Goal: Task Accomplishment & Management: Use online tool/utility

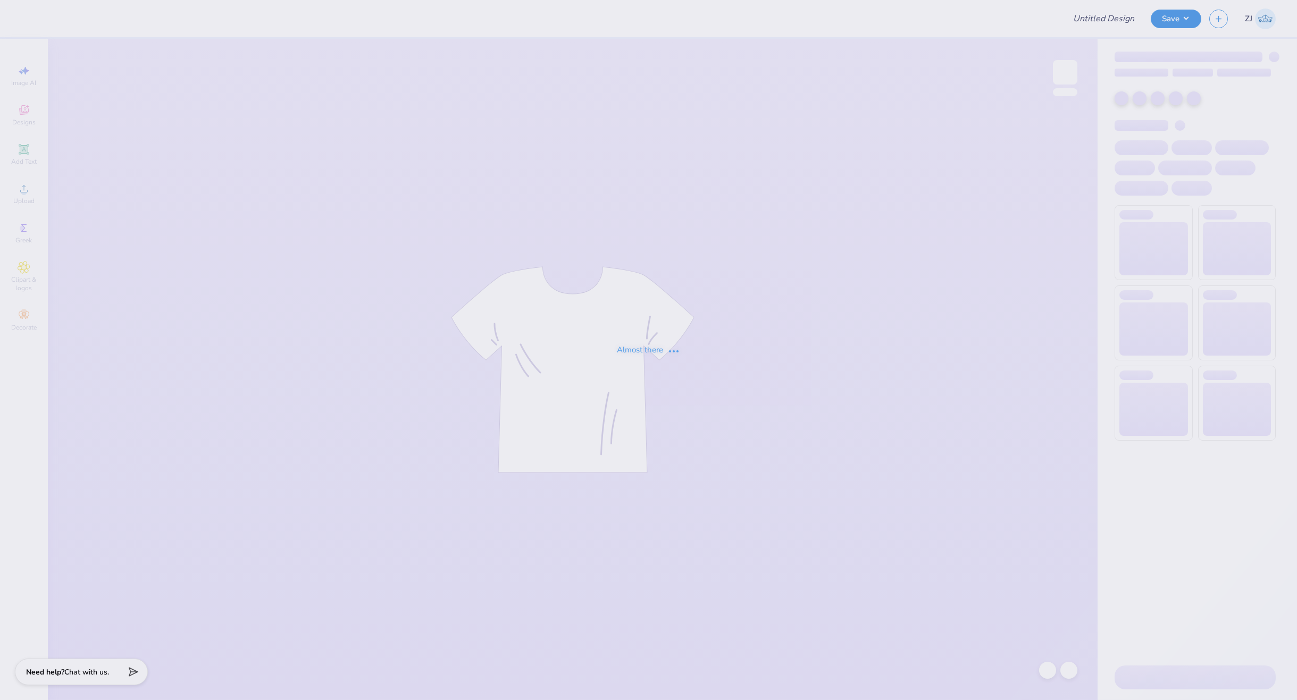
type input "Homecoming Merch - SK and PIKAPP"
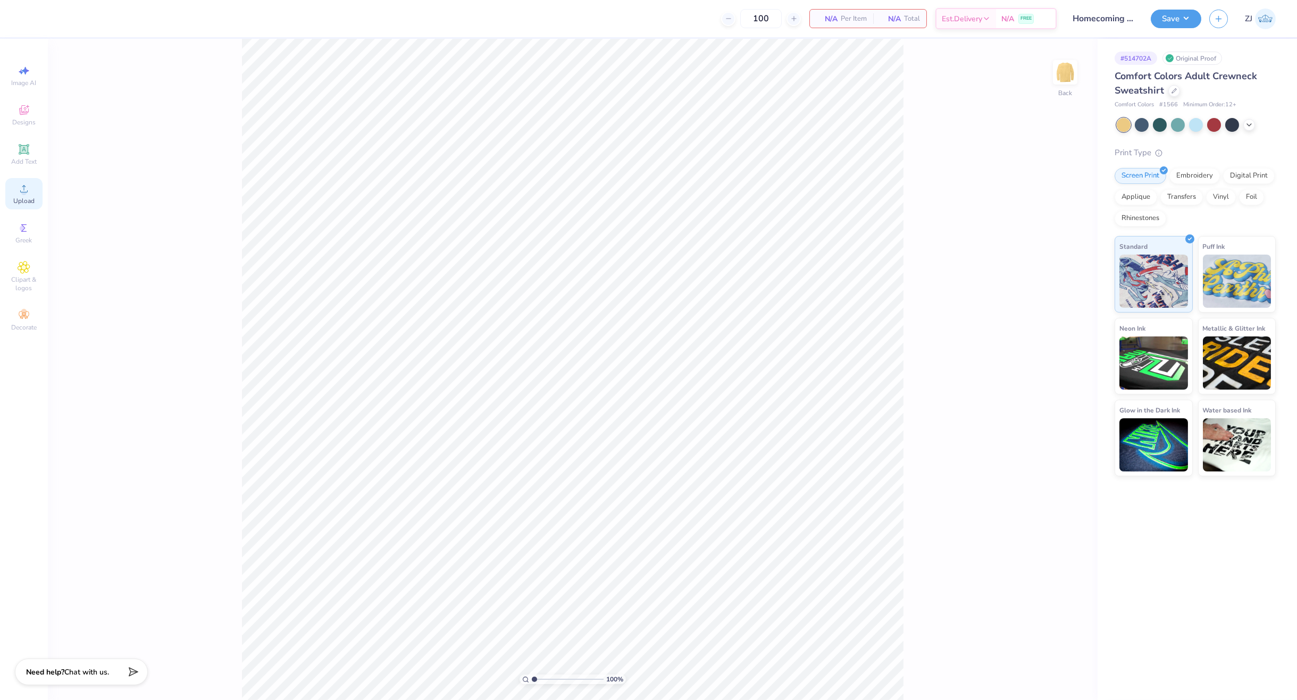
click at [21, 183] on icon at bounding box center [24, 188] width 13 height 13
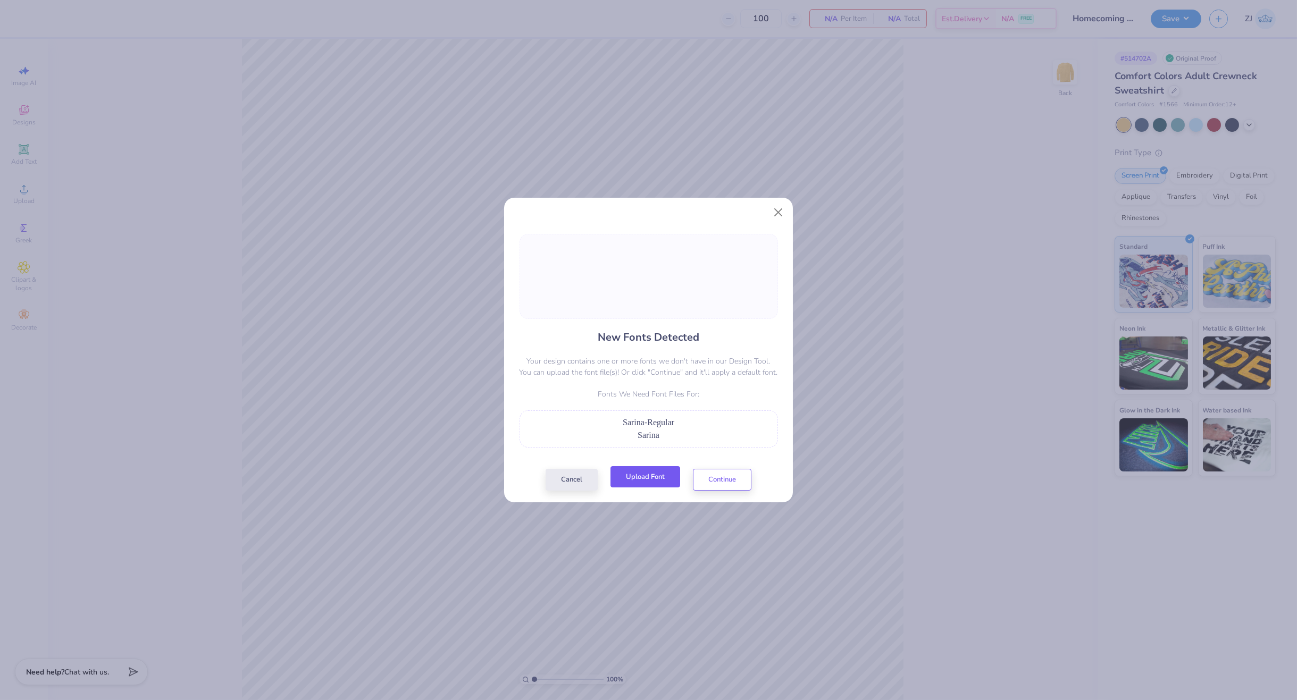
click at [655, 472] on button "Upload Font" at bounding box center [646, 477] width 70 height 22
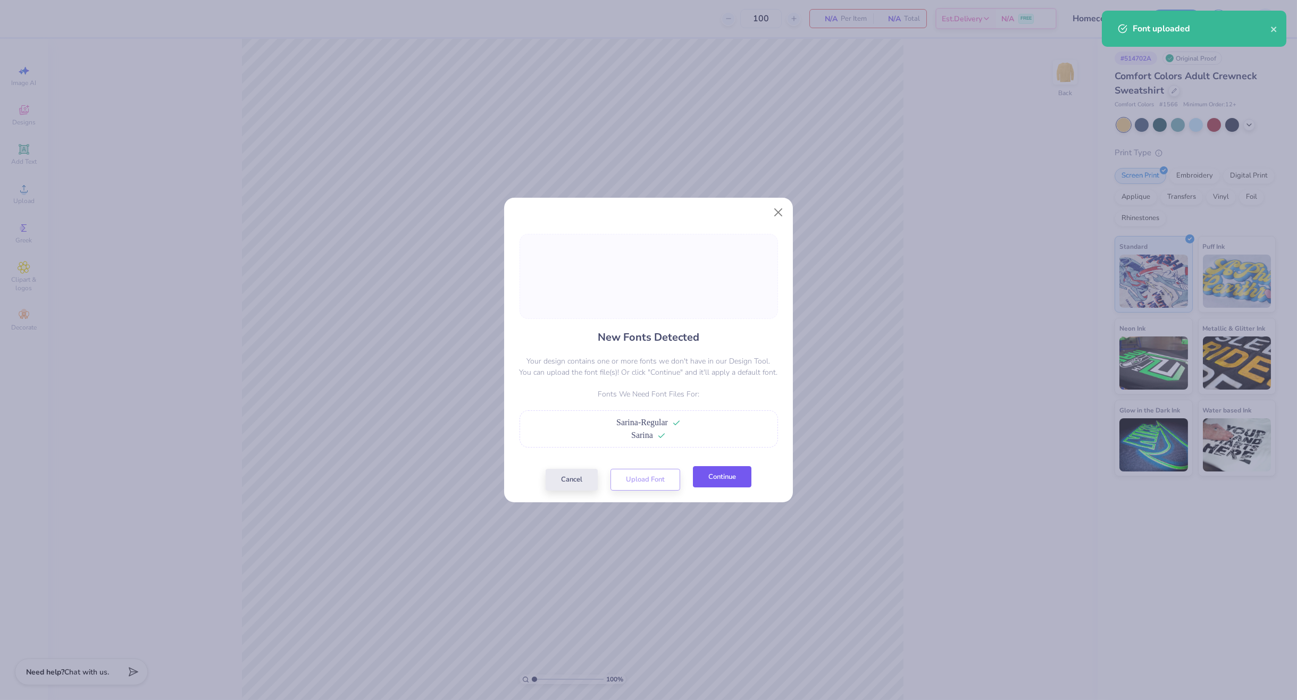
click at [708, 471] on button "Continue" at bounding box center [722, 477] width 59 height 22
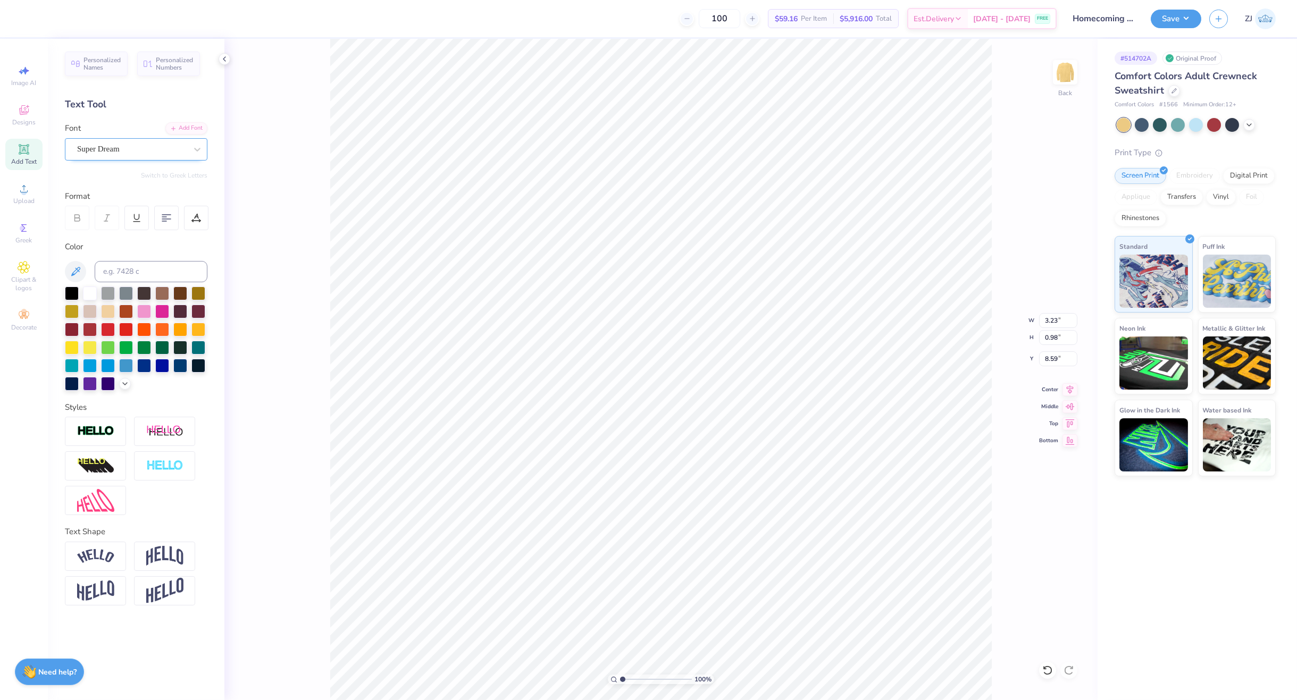
click at [95, 152] on div "Super Dream" at bounding box center [132, 149] width 112 height 16
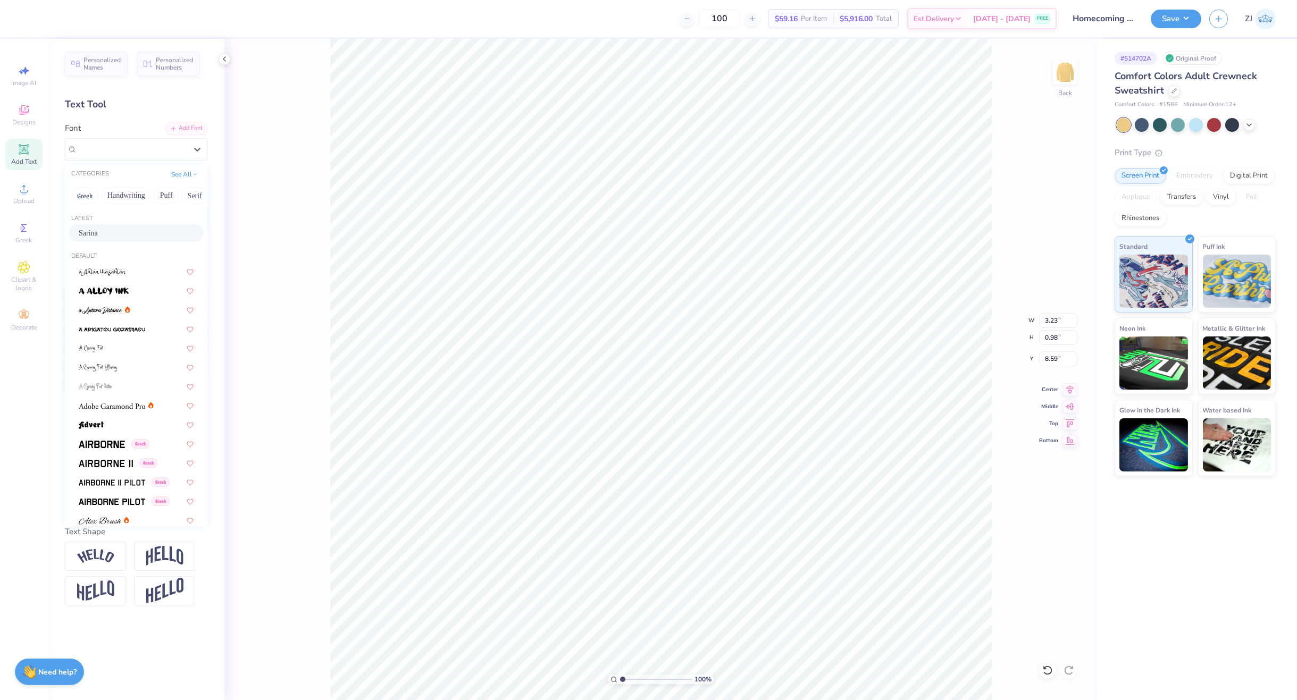
click at [98, 228] on span "Sarina" at bounding box center [88, 233] width 19 height 11
type input "4.77"
type input "0.86"
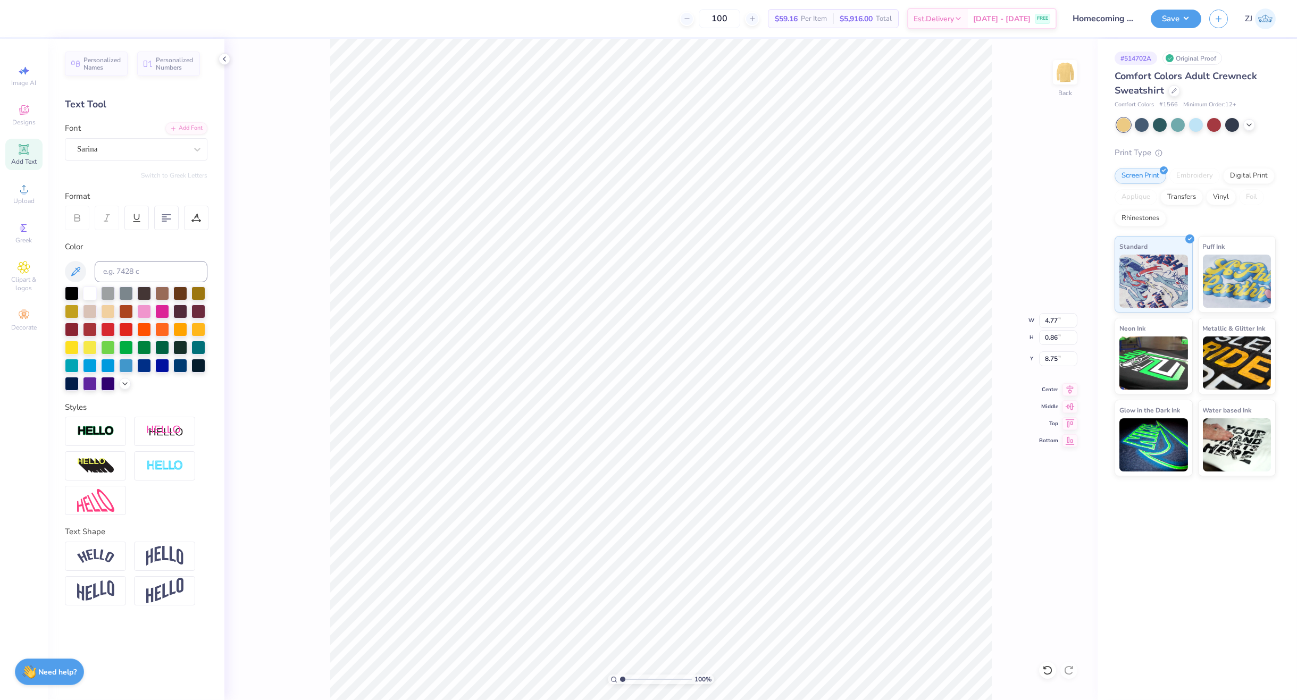
type input "8.77"
click at [169, 435] on img at bounding box center [164, 431] width 37 height 13
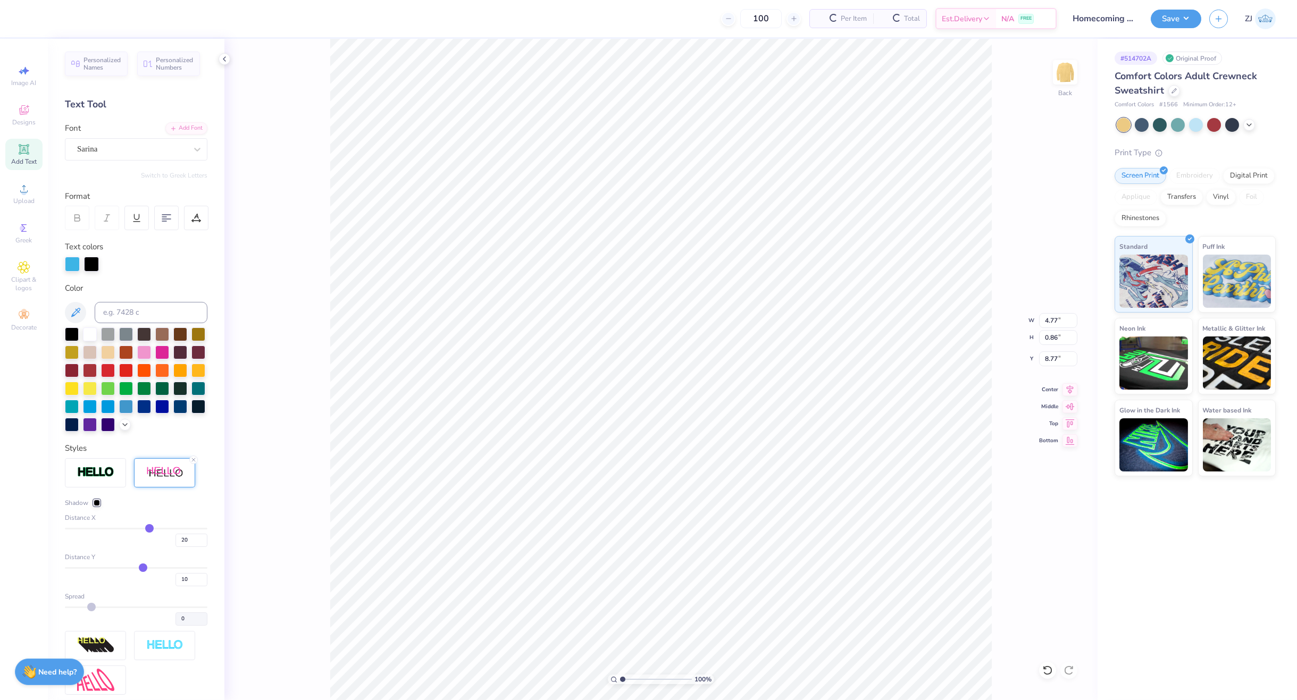
type input "5.72"
type input "0.95"
click at [95, 258] on div at bounding box center [91, 263] width 15 height 15
click at [128, 311] on input at bounding box center [151, 312] width 113 height 21
type input "439"
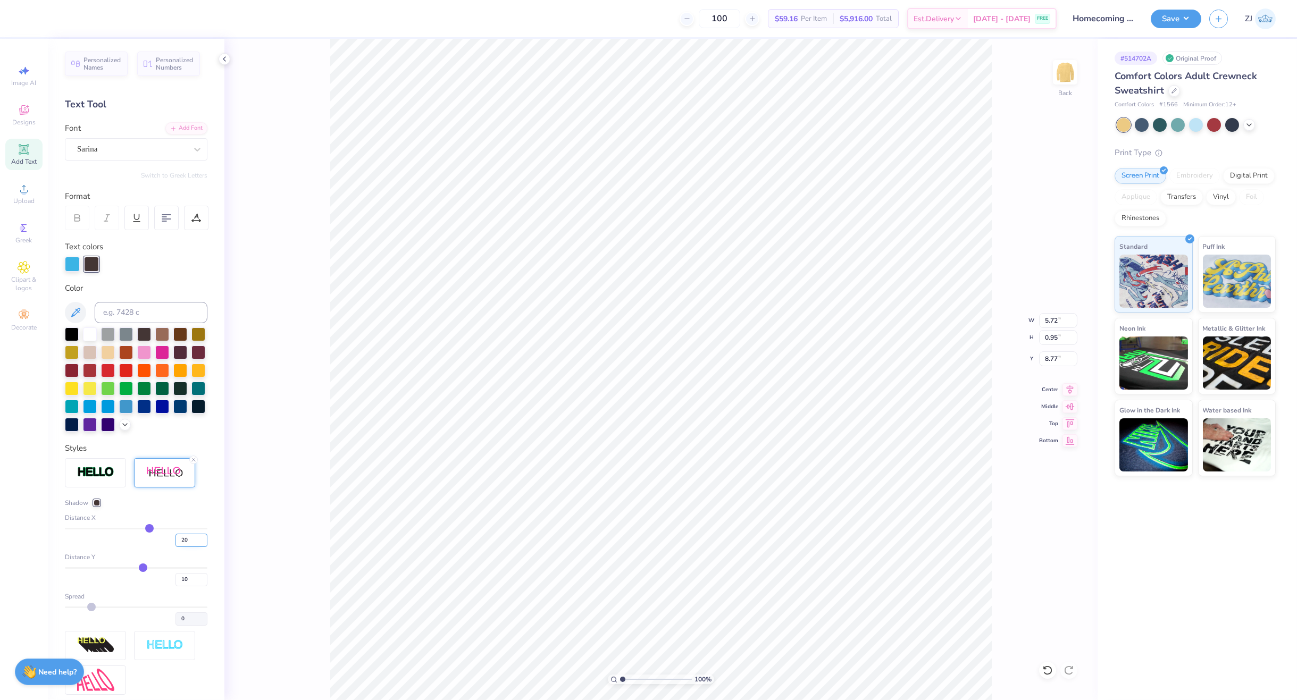
click at [180, 547] on input "20" at bounding box center [192, 540] width 32 height 13
type input "2"
click at [183, 587] on input "10" at bounding box center [192, 579] width 32 height 13
type input "2"
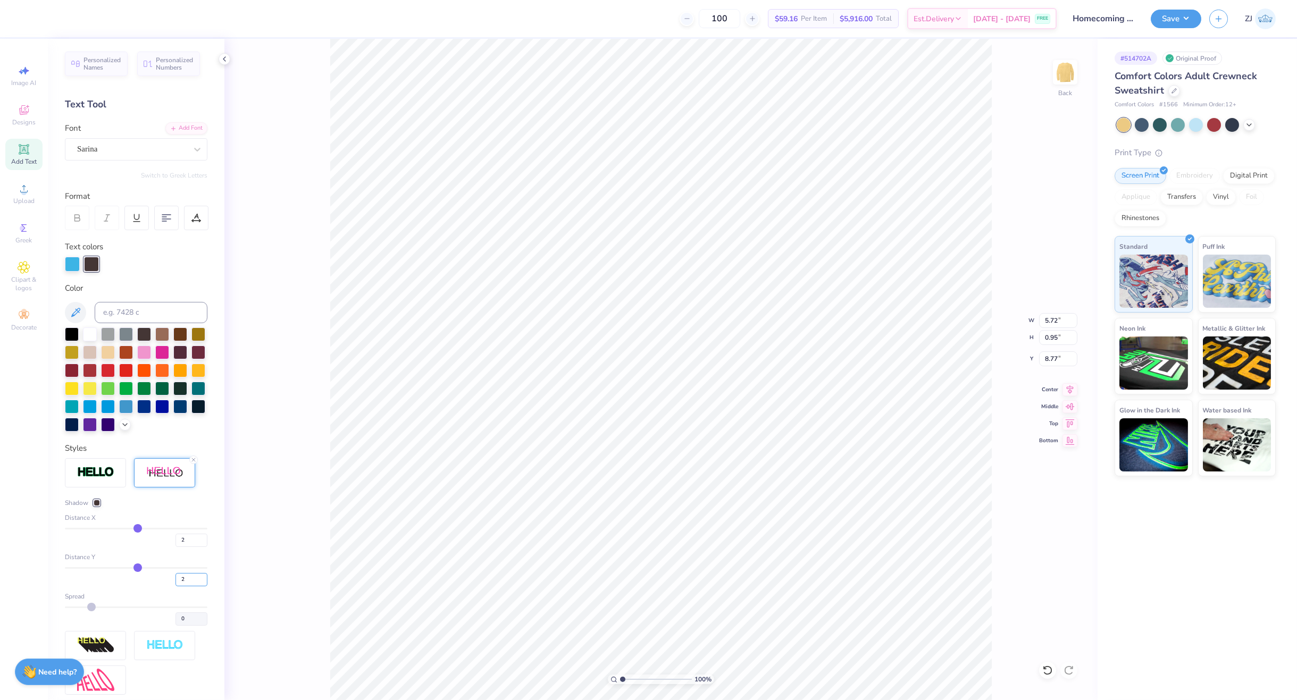
type input "2"
type input "4.87"
click at [177, 587] on input "2" at bounding box center [192, 579] width 32 height 13
type input "5"
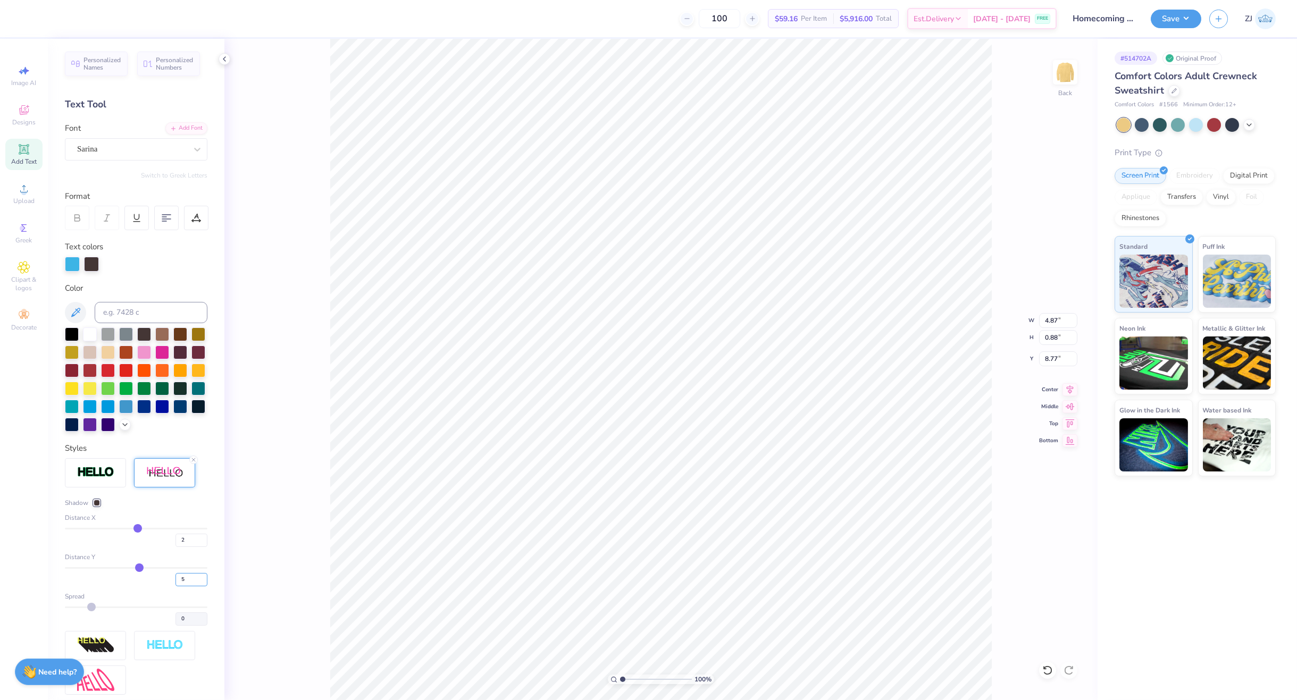
type input "0.91"
click at [183, 587] on input "5" at bounding box center [192, 579] width 32 height 13
type input "6"
type input "15.00"
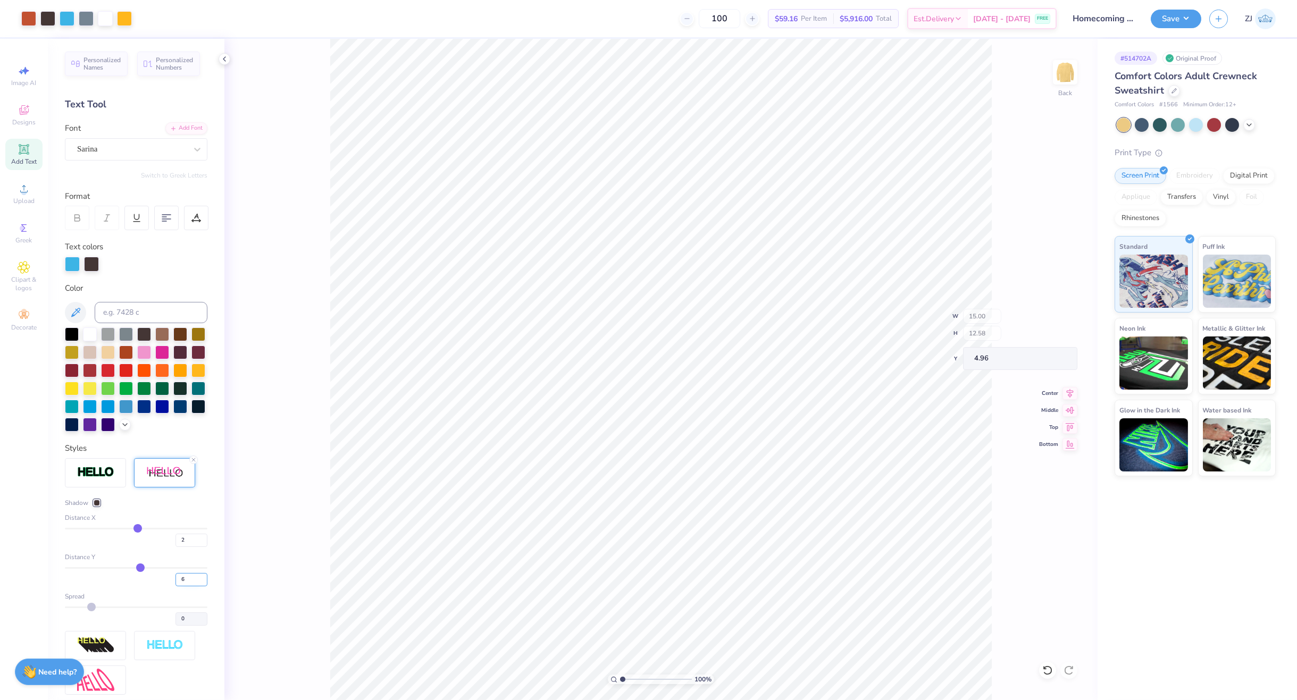
type input "12.58"
type input "4.96"
type input "4.87"
type input "0.91"
type input "8.77"
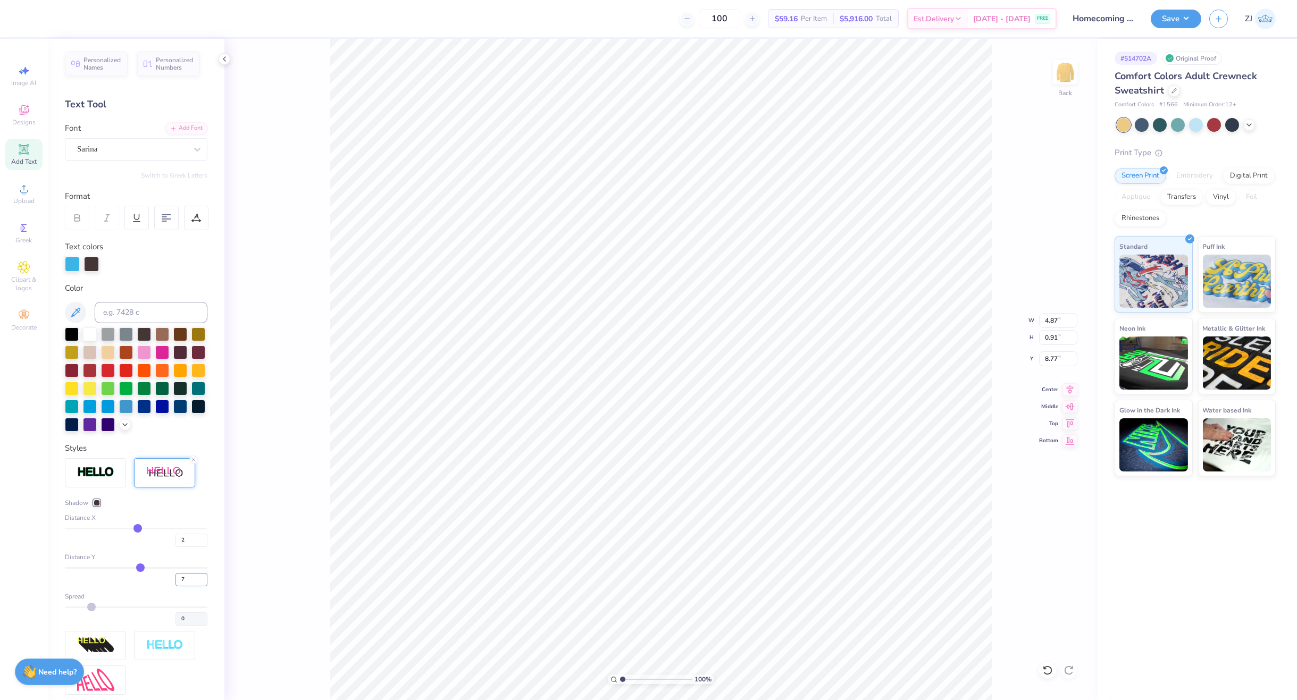
click at [194, 587] on input "7" at bounding box center [192, 579] width 32 height 13
click at [194, 587] on input "8" at bounding box center [192, 579] width 32 height 13
click at [194, 587] on input "9" at bounding box center [192, 579] width 32 height 13
type input "10"
click at [194, 587] on input "10" at bounding box center [192, 579] width 32 height 13
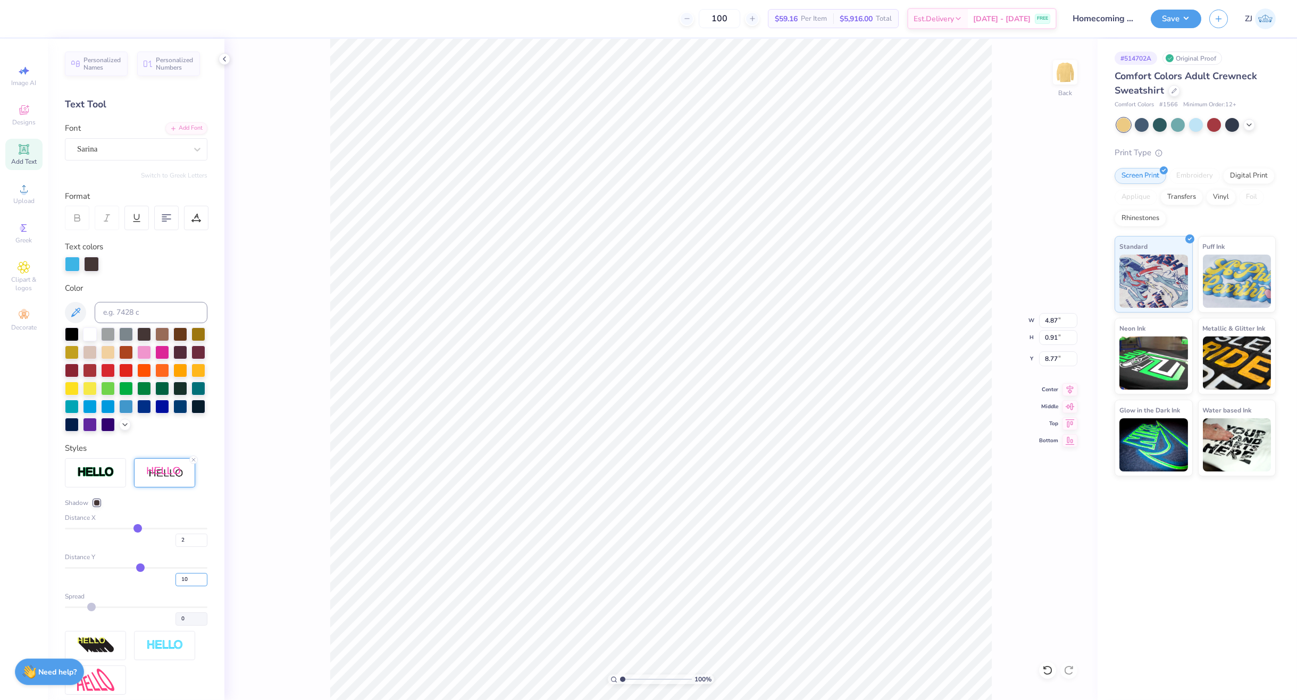
type input "10"
type input "0.95"
click at [1059, 322] on input "15.00" at bounding box center [1058, 320] width 38 height 15
type input "12.50"
type input "10.48"
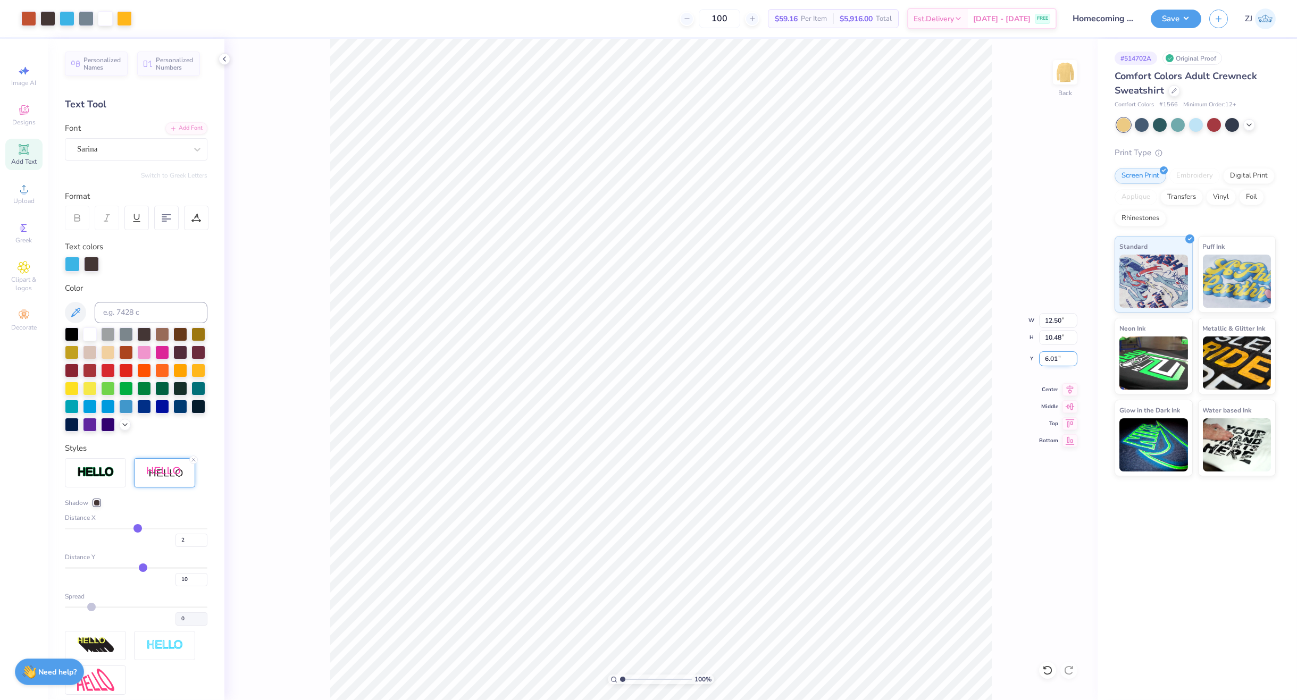
click at [1063, 359] on input "6.01" at bounding box center [1058, 359] width 38 height 15
type input "3.00"
click at [1173, 14] on button "Save" at bounding box center [1176, 17] width 51 height 19
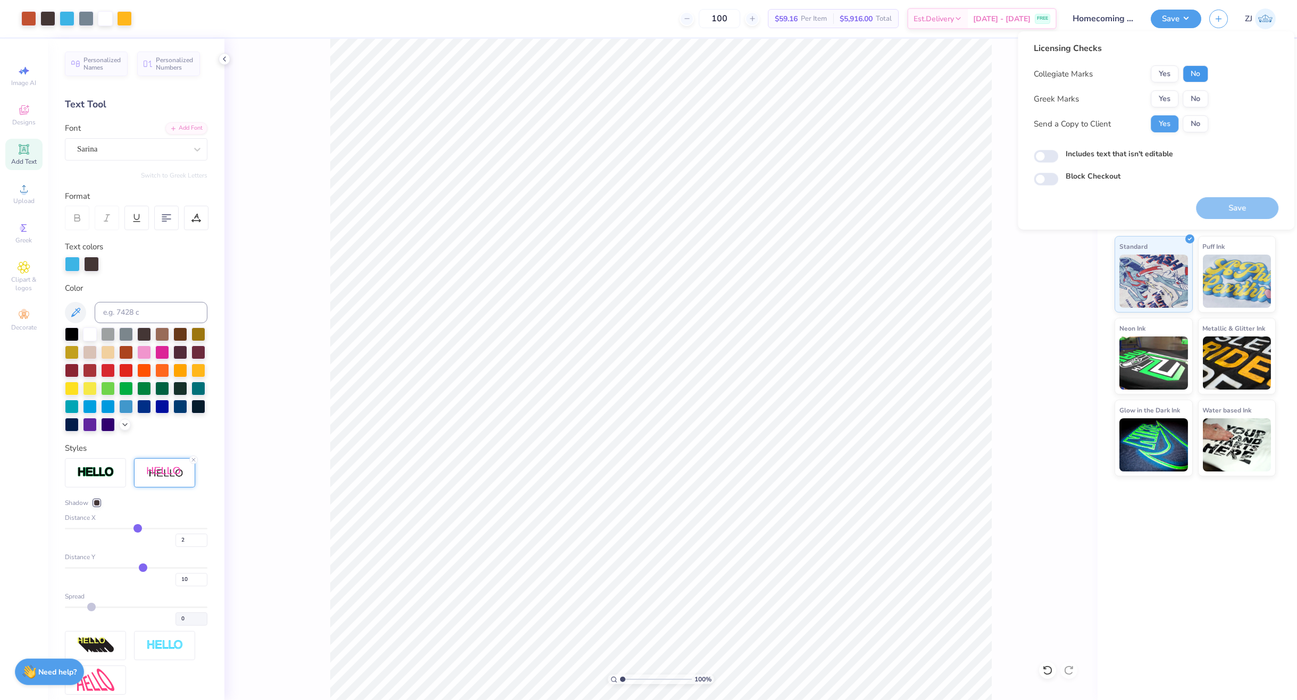
click at [1189, 70] on button "No" at bounding box center [1196, 73] width 26 height 17
click at [1171, 93] on button "Yes" at bounding box center [1165, 98] width 28 height 17
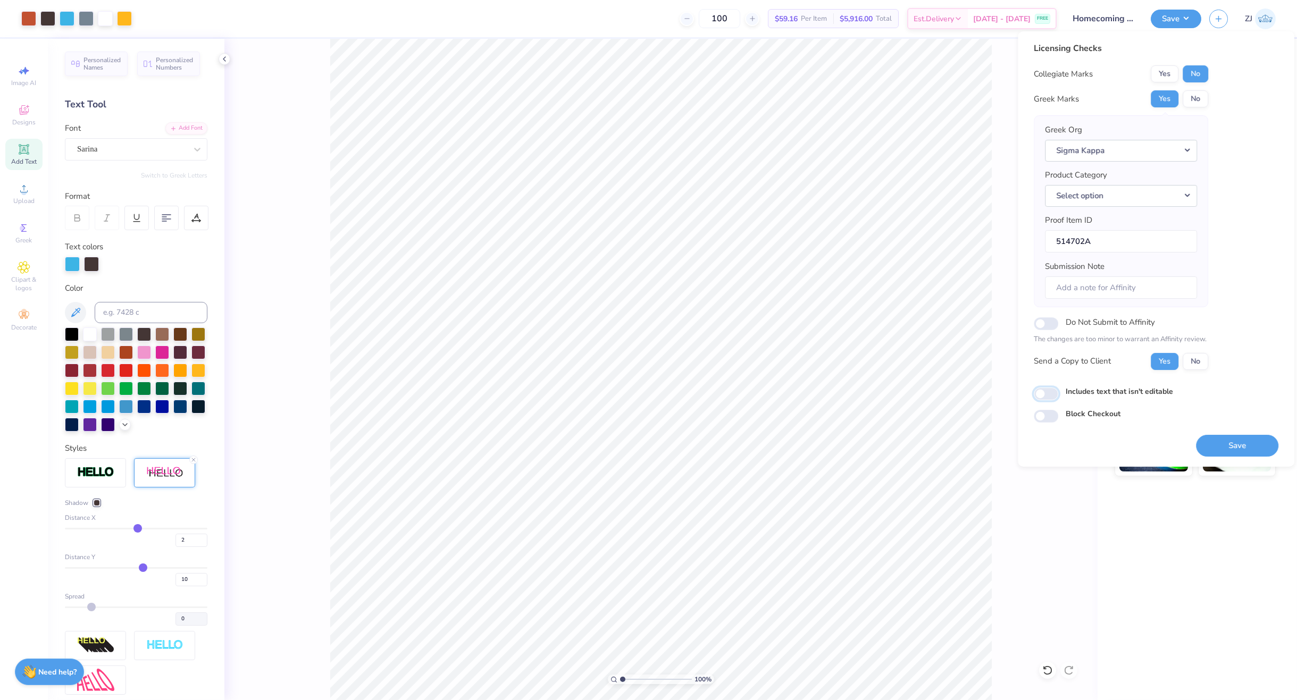
click at [1041, 395] on input "Includes text that isn't editable" at bounding box center [1046, 394] width 24 height 13
checkbox input "true"
click at [1243, 441] on button "Save" at bounding box center [1237, 446] width 82 height 22
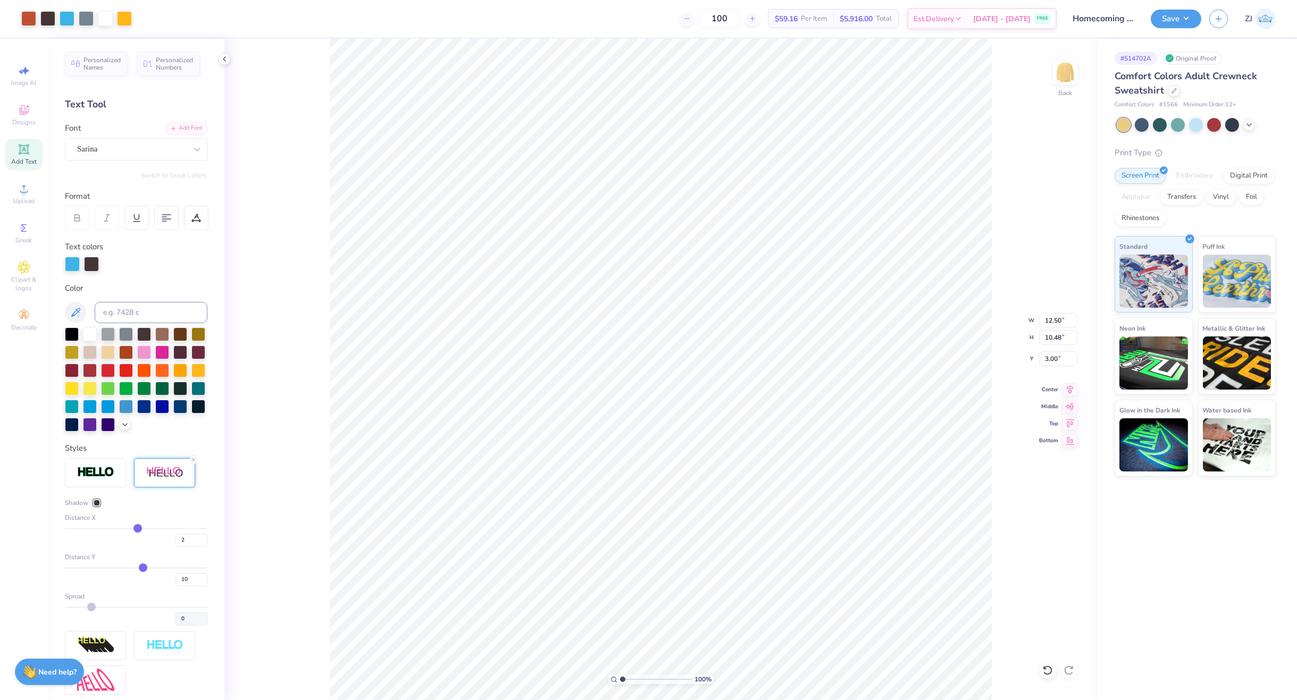
type input "12.50"
type input "10.48"
type input "3.00"
click at [19, 194] on icon at bounding box center [24, 188] width 13 height 13
click at [1053, 320] on input "15.00" at bounding box center [1058, 320] width 38 height 15
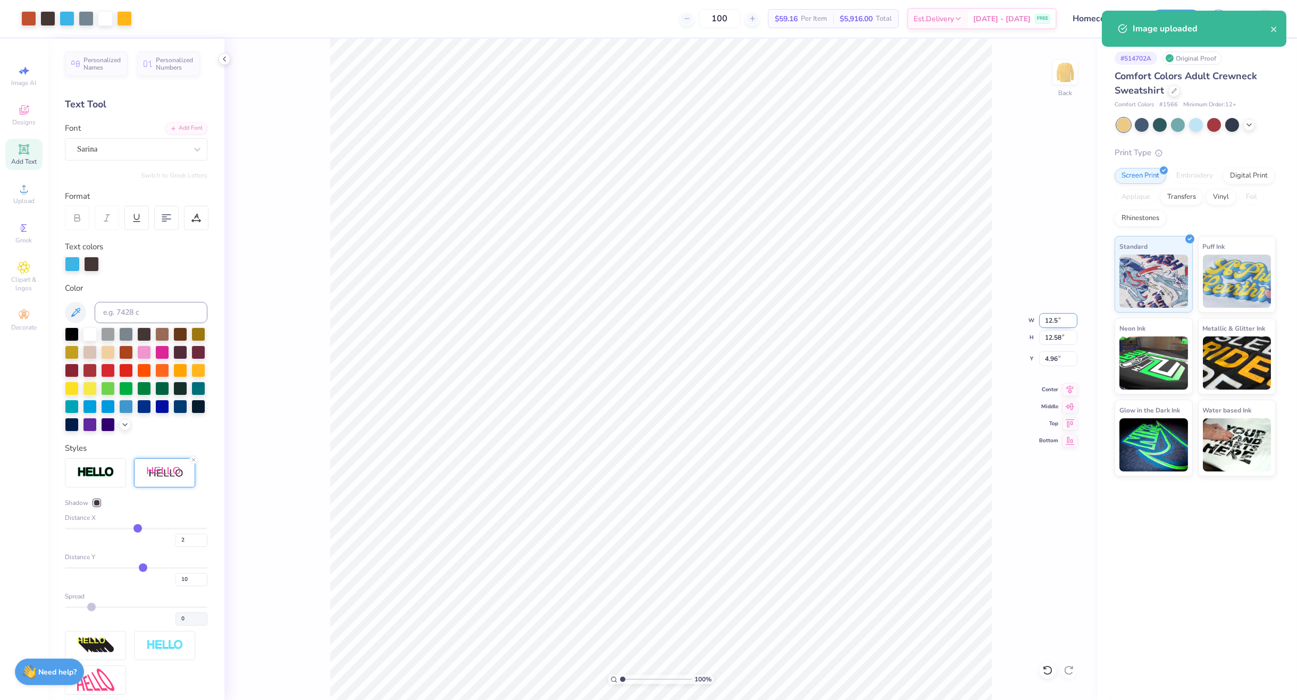
type input "12.50"
type input "10.48"
click at [766, 686] on li "Send to Back" at bounding box center [763, 688] width 83 height 21
click at [1062, 356] on input "6.01" at bounding box center [1058, 359] width 38 height 15
type input "3.00"
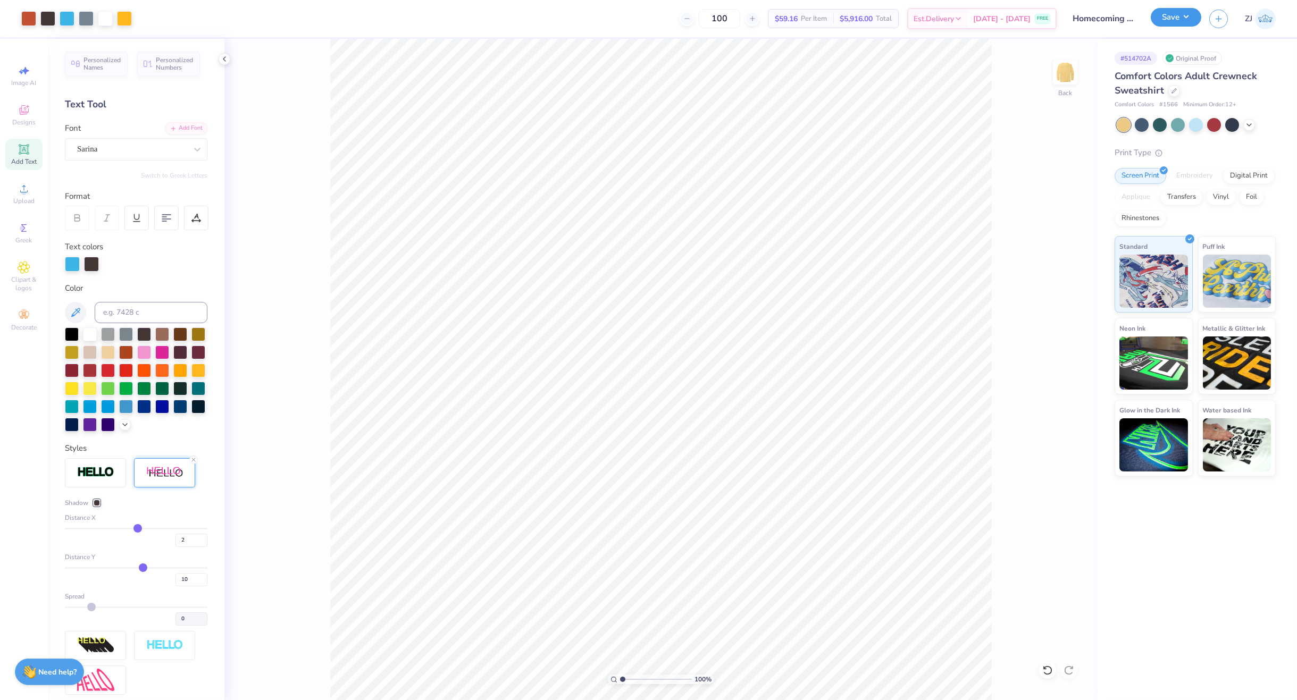
click at [1182, 14] on button "Save" at bounding box center [1176, 17] width 51 height 19
click at [1163, 22] on button "Save" at bounding box center [1176, 17] width 51 height 19
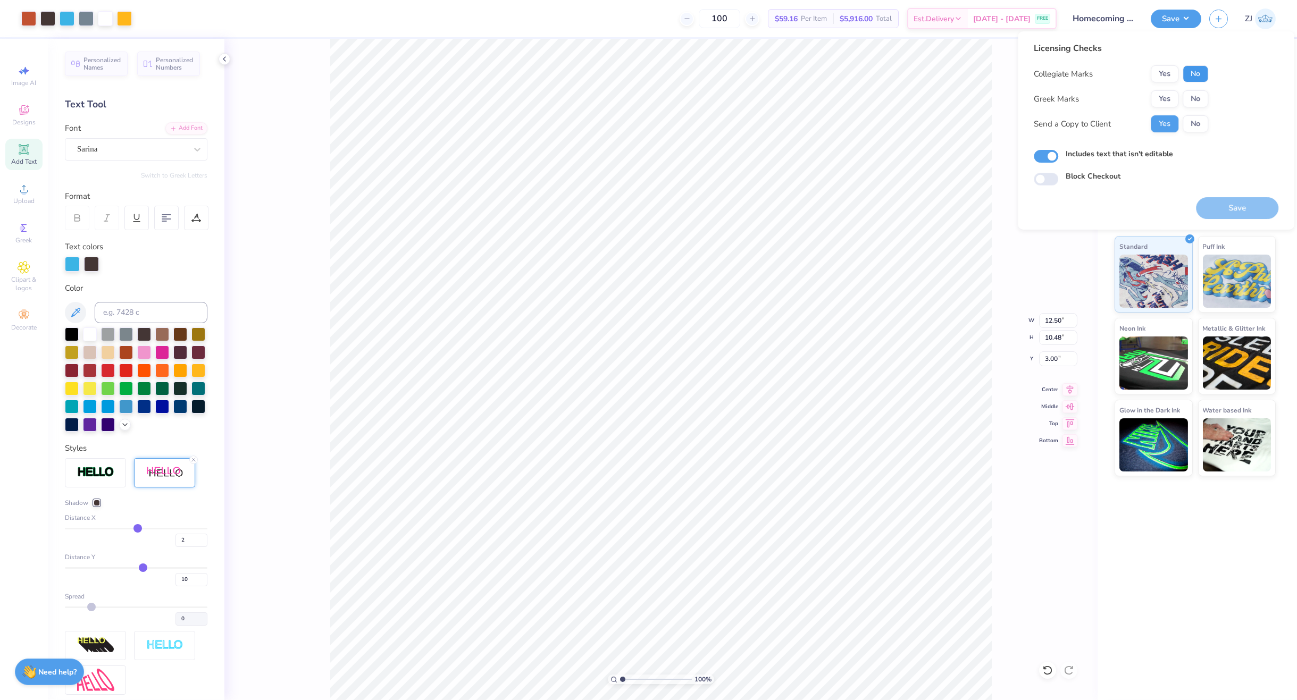
click at [1196, 74] on button "No" at bounding box center [1196, 73] width 26 height 17
click at [1165, 101] on button "Yes" at bounding box center [1165, 98] width 28 height 17
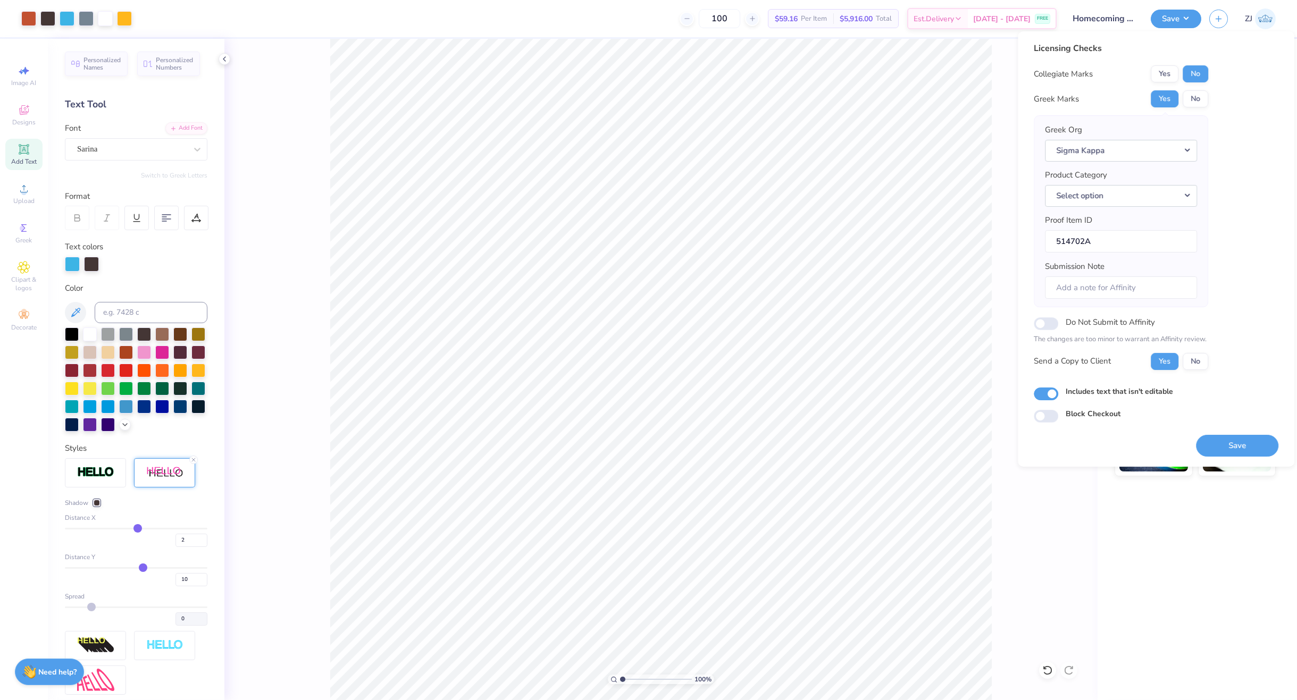
click at [1243, 445] on button "Save" at bounding box center [1237, 446] width 82 height 22
click at [1187, 193] on button "Select option" at bounding box center [1121, 196] width 152 height 22
click at [1189, 196] on button "Select option" at bounding box center [1121, 196] width 152 height 22
click at [1186, 198] on button "Select option" at bounding box center [1121, 196] width 152 height 22
click at [1106, 198] on button "Select option" at bounding box center [1121, 196] width 152 height 22
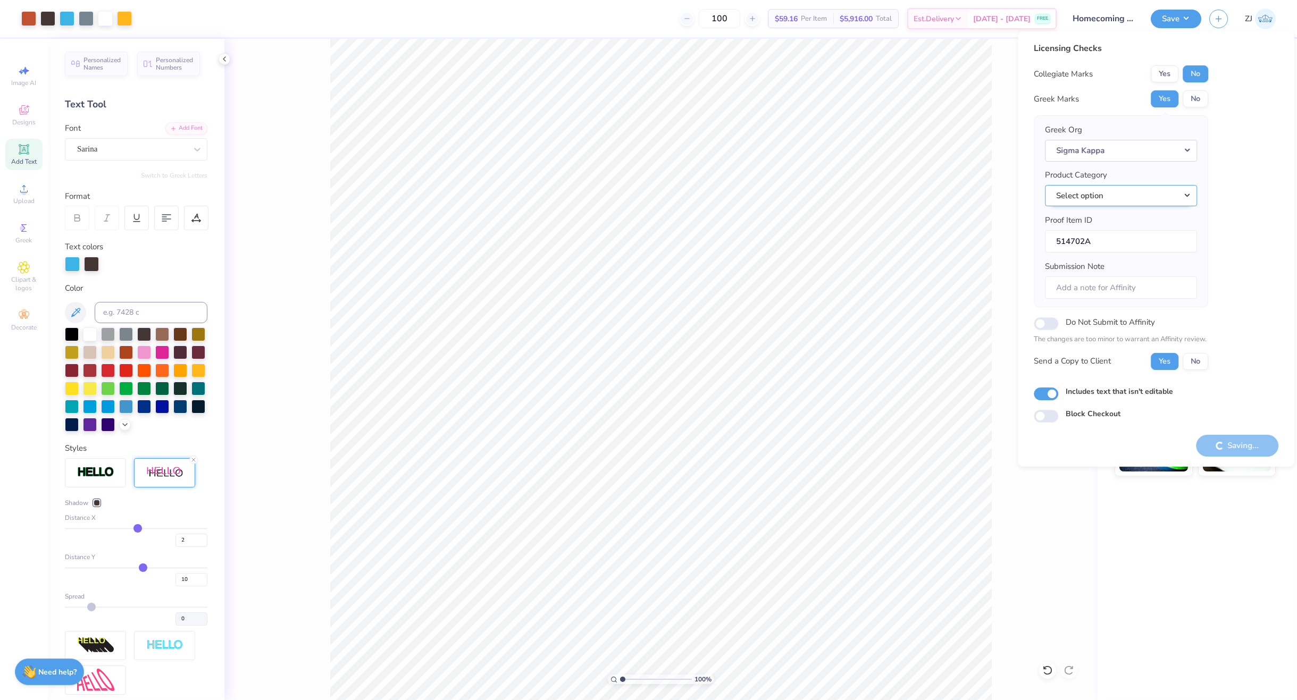
click at [1153, 201] on button "Select option" at bounding box center [1121, 196] width 152 height 22
click at [1139, 290] on link "Crewneck sweatshirts" at bounding box center [1121, 292] width 144 height 18
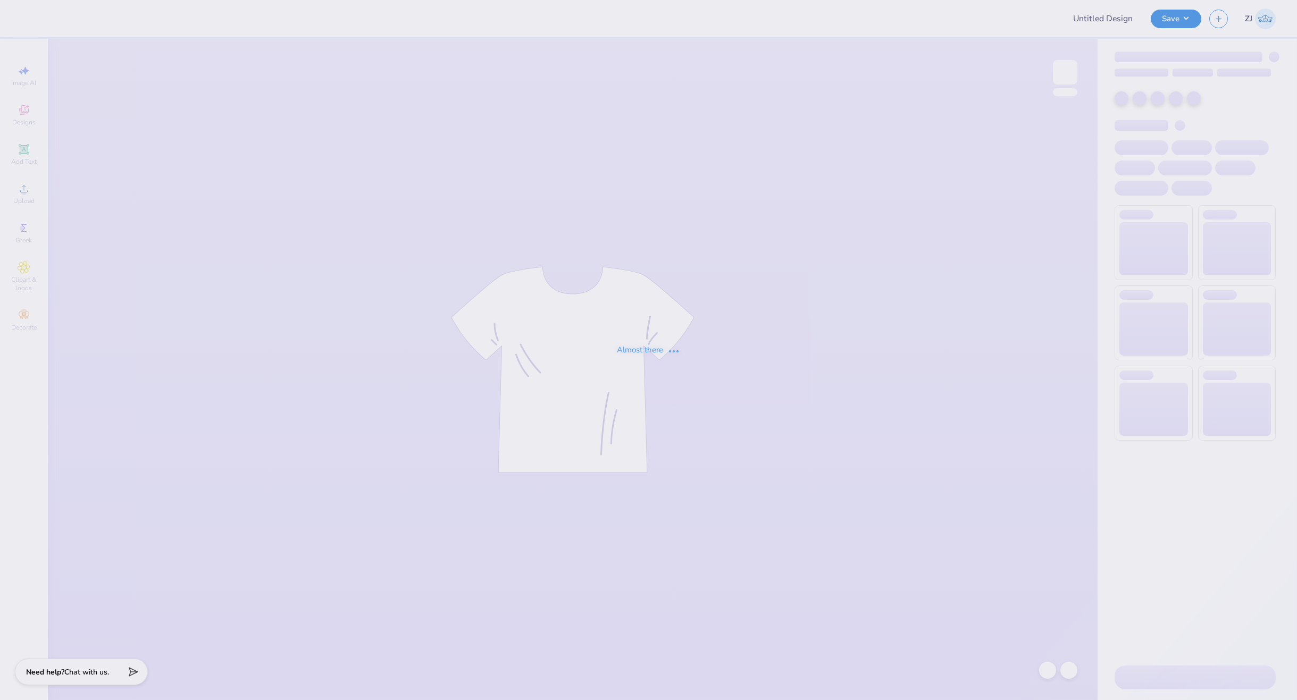
type input "Homecoming Merch - SK and PIKAPP"
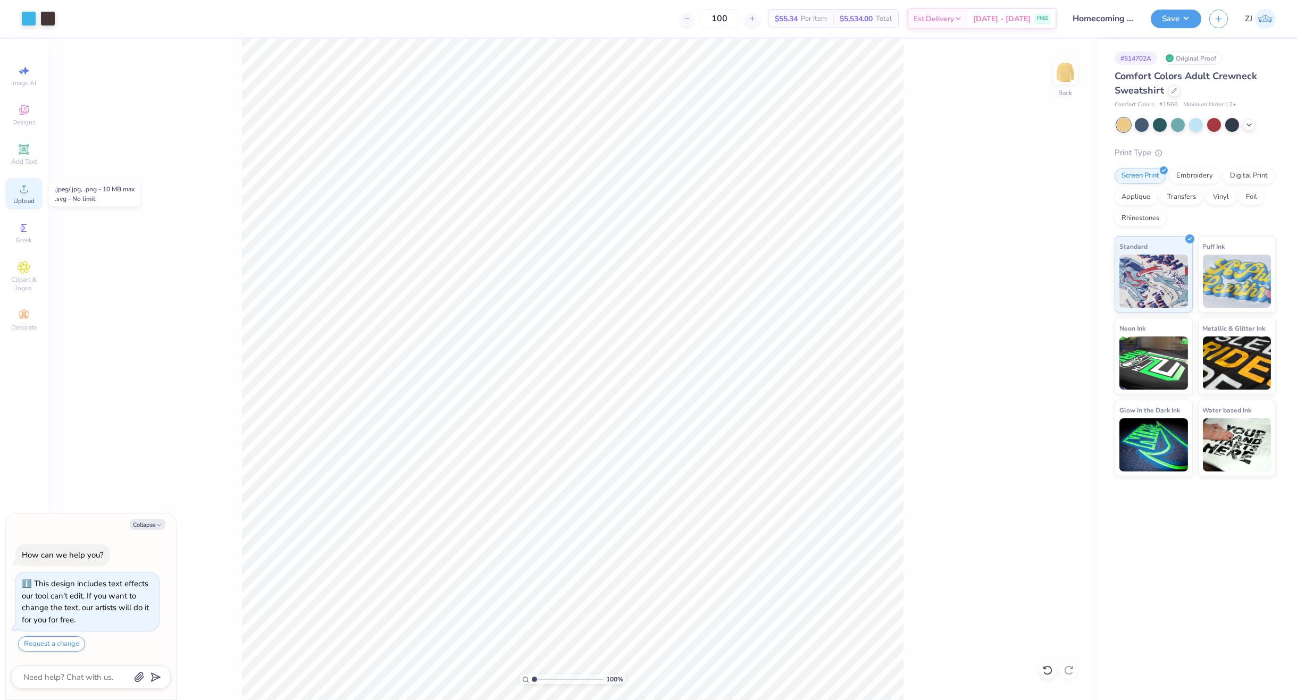
click at [31, 197] on span "Upload" at bounding box center [23, 201] width 21 height 9
click at [675, 678] on li "Send to Back" at bounding box center [679, 680] width 83 height 21
type textarea "x"
click at [1053, 316] on input "15.00" at bounding box center [1058, 320] width 38 height 15
type input "12.5"
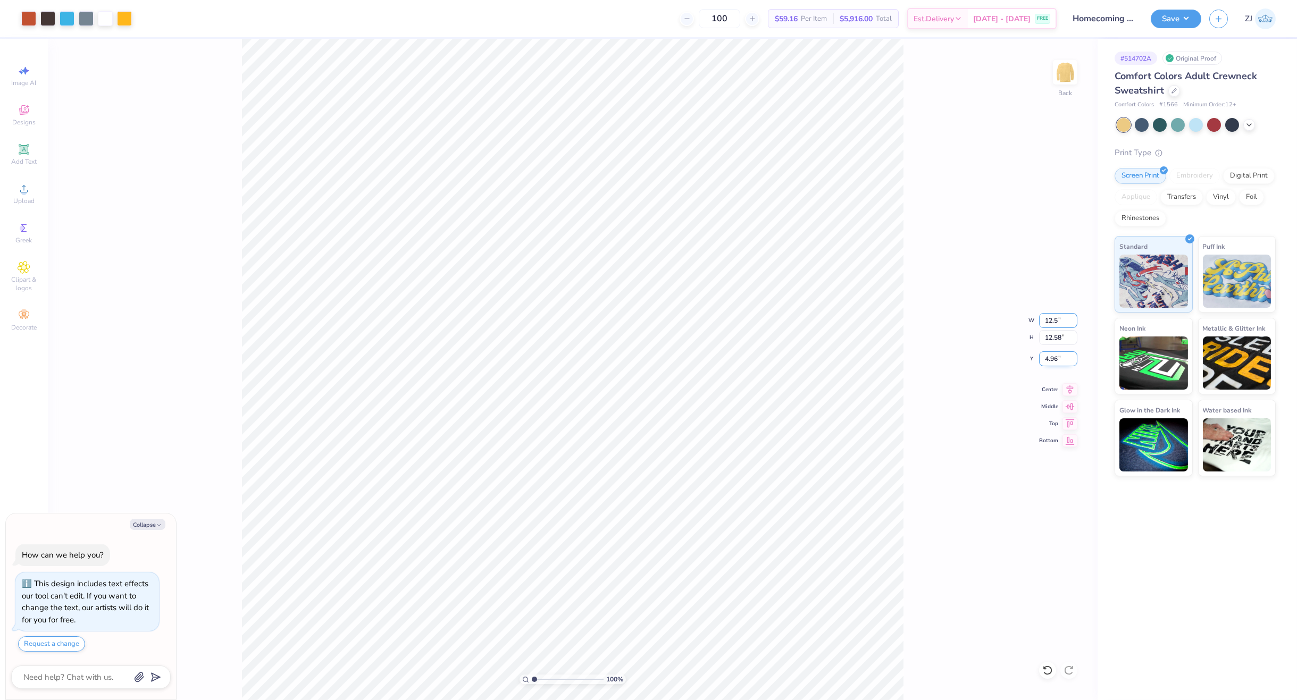
type textarea "x"
type input "12.50"
type input "10.48"
click at [1059, 359] on input "6.01" at bounding box center [1058, 359] width 38 height 15
type input "3"
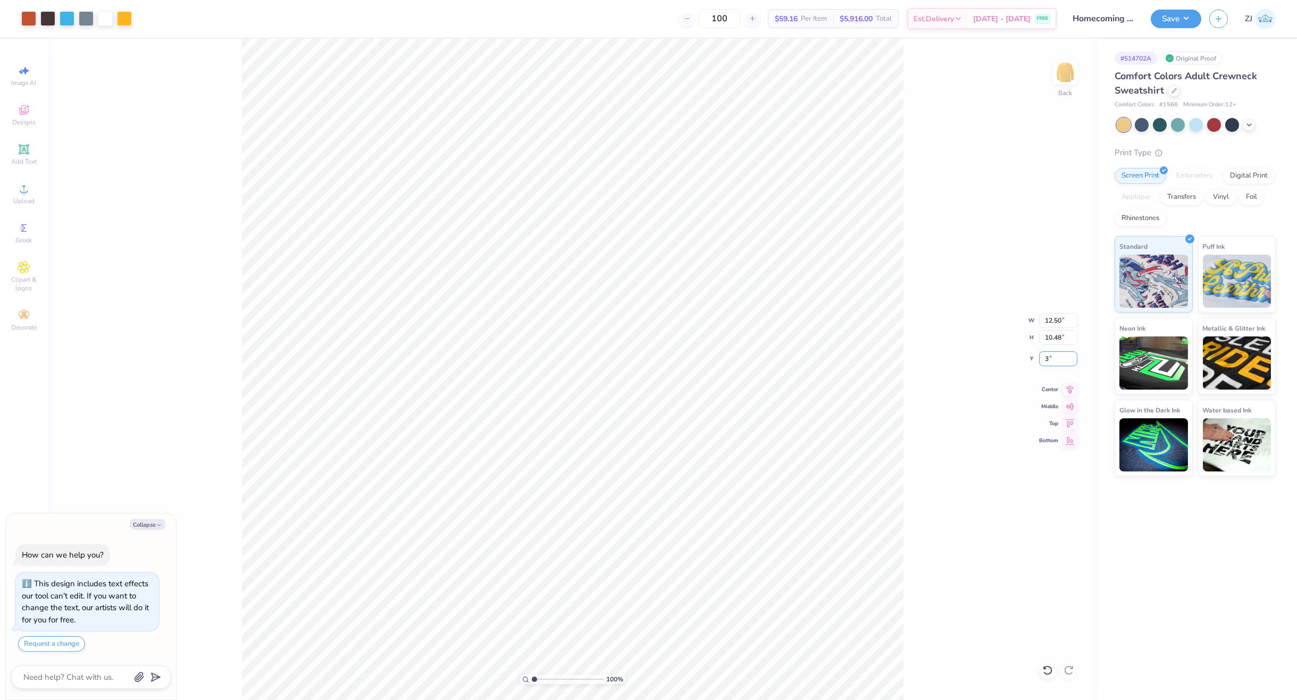
type textarea "x"
type input "3.00"
click at [1183, 15] on button "Save" at bounding box center [1176, 17] width 51 height 19
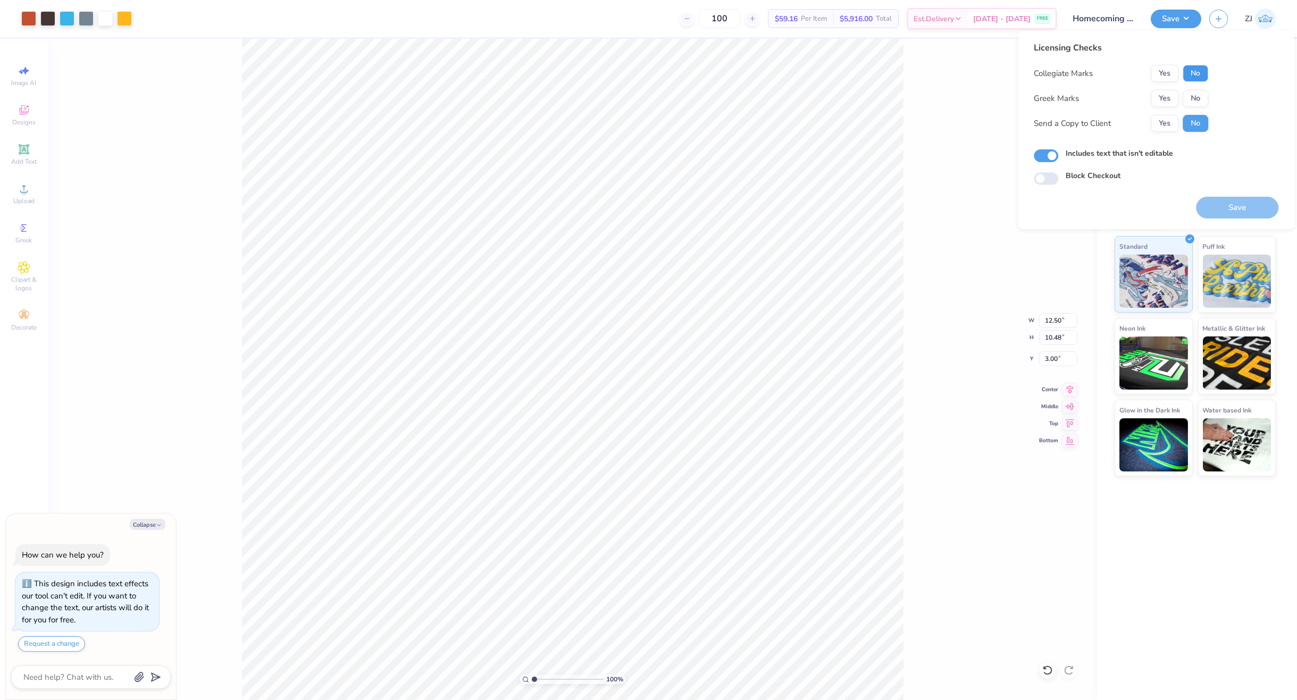
click at [1189, 73] on button "No" at bounding box center [1196, 73] width 26 height 17
click at [1174, 99] on button "Yes" at bounding box center [1165, 98] width 28 height 17
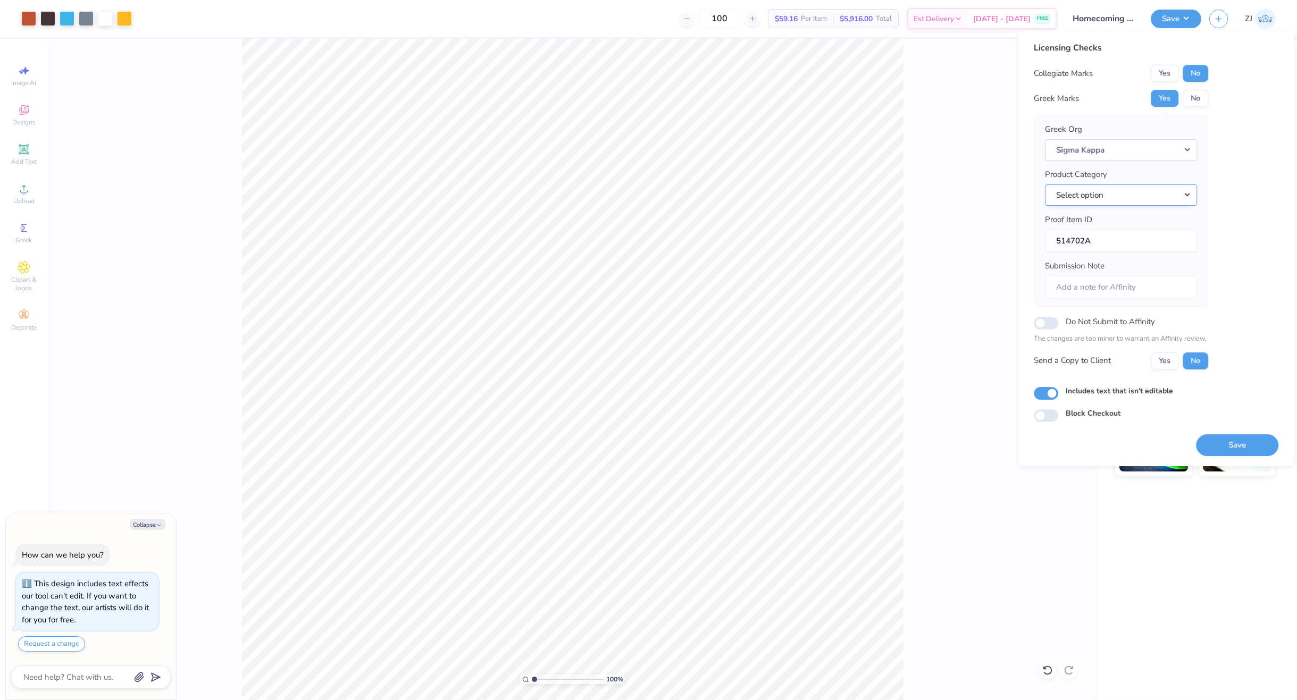
click at [1130, 197] on button "Select option" at bounding box center [1121, 196] width 152 height 22
click at [1116, 257] on link "Crewneck sweatshirts" at bounding box center [1121, 262] width 144 height 18
click at [1237, 448] on button "Save" at bounding box center [1237, 446] width 82 height 22
type textarea "x"
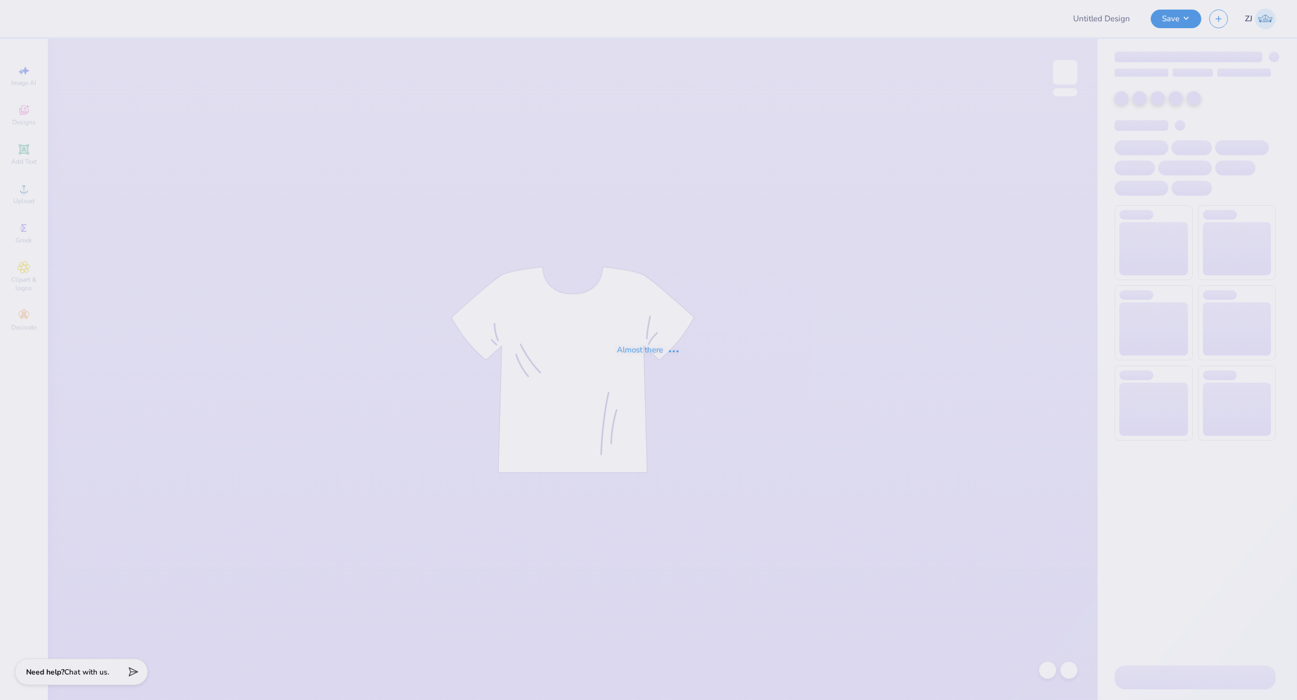
type input "Lauren Blake : Duke University"
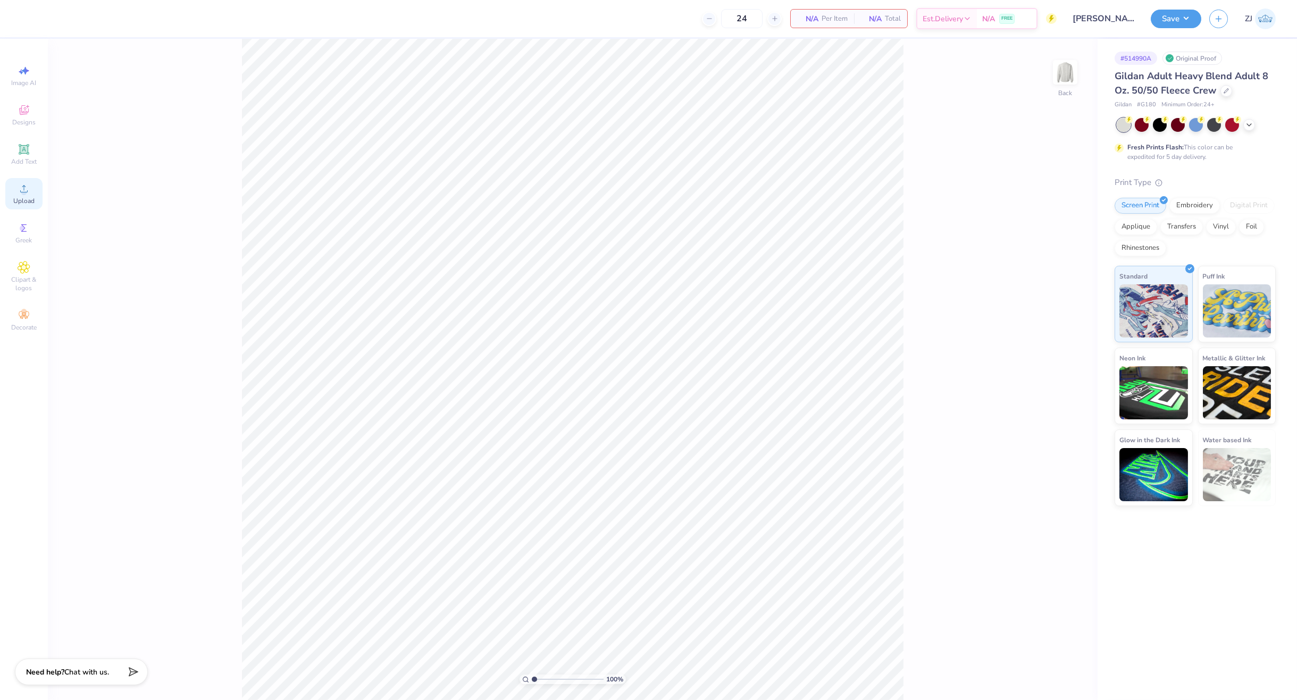
click at [22, 195] on circle at bounding box center [24, 192] width 6 height 6
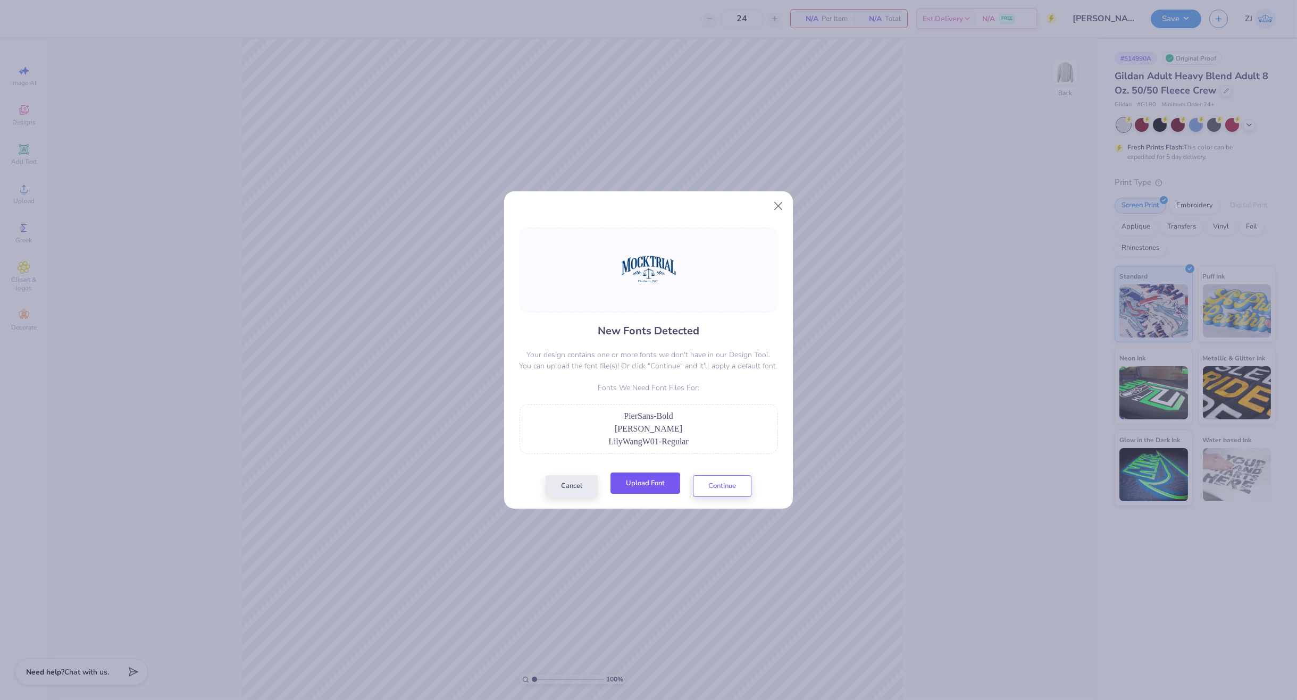
click at [657, 482] on button "Upload Font" at bounding box center [646, 484] width 70 height 22
click at [649, 490] on button "Upload Font" at bounding box center [646, 484] width 70 height 22
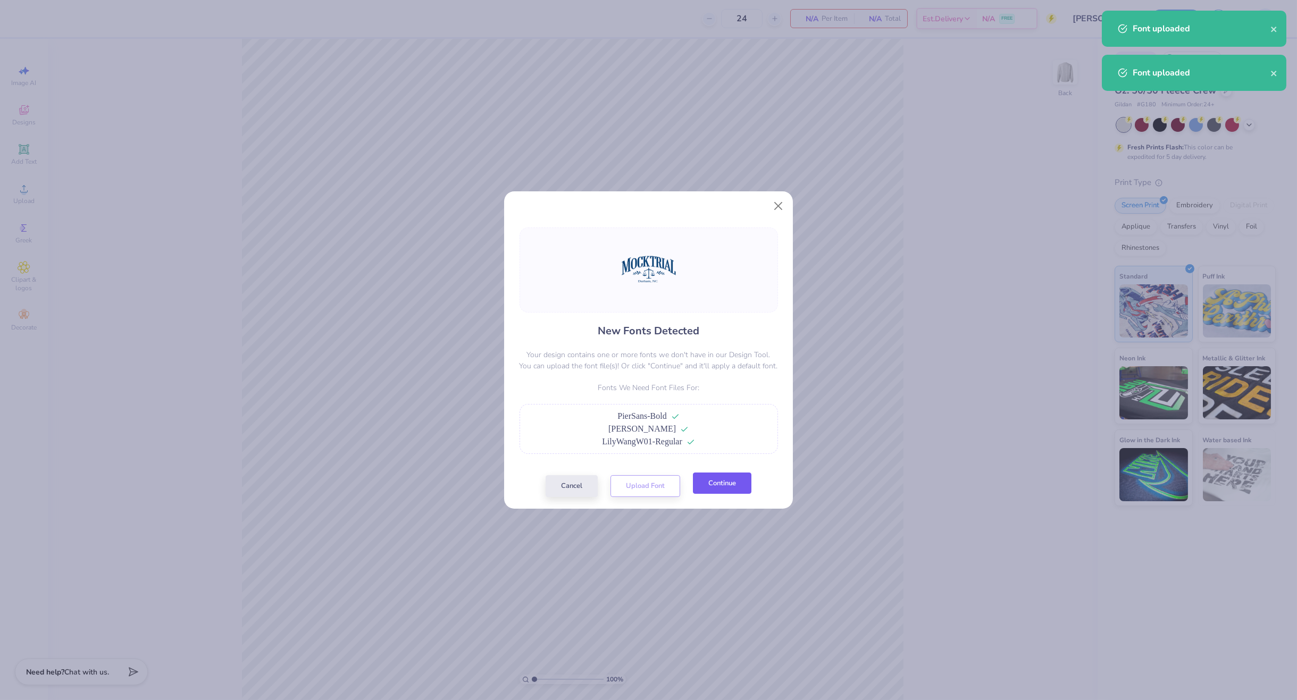
click at [717, 482] on button "Continue" at bounding box center [722, 484] width 59 height 22
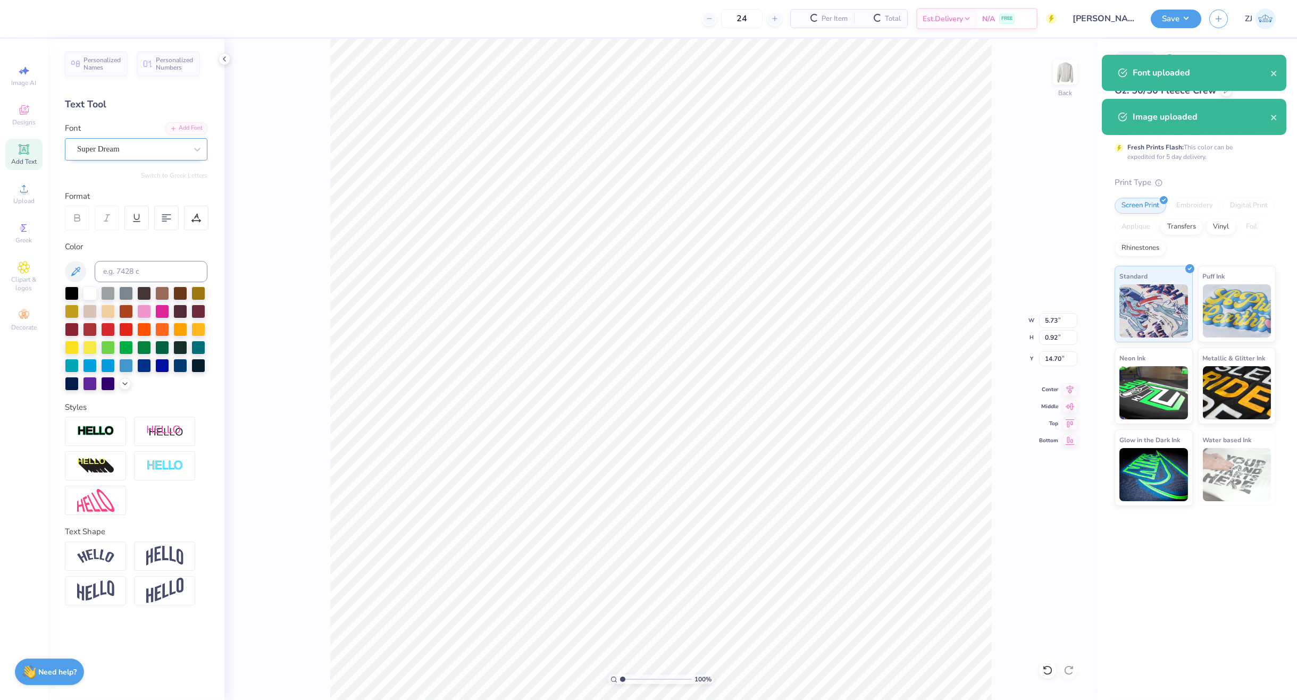
click at [134, 149] on div "Super Dream" at bounding box center [132, 149] width 112 height 16
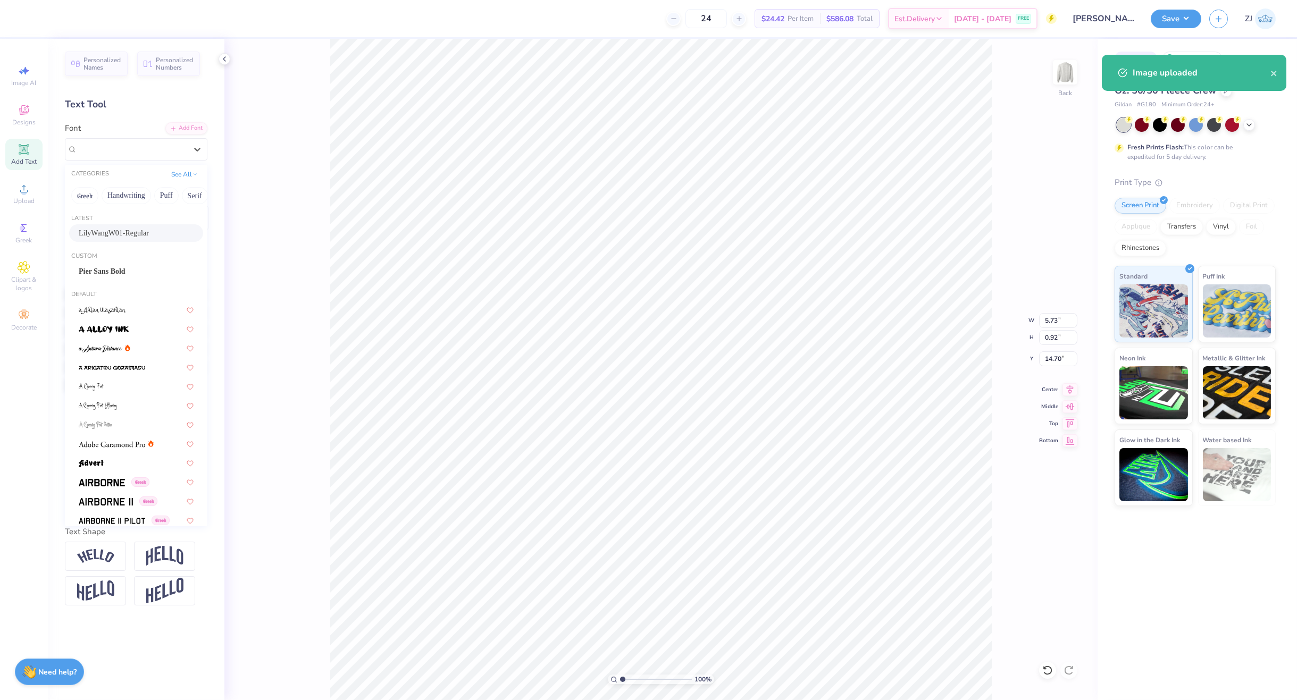
click at [109, 235] on span "LilyWangW01-Regular" at bounding box center [114, 233] width 70 height 11
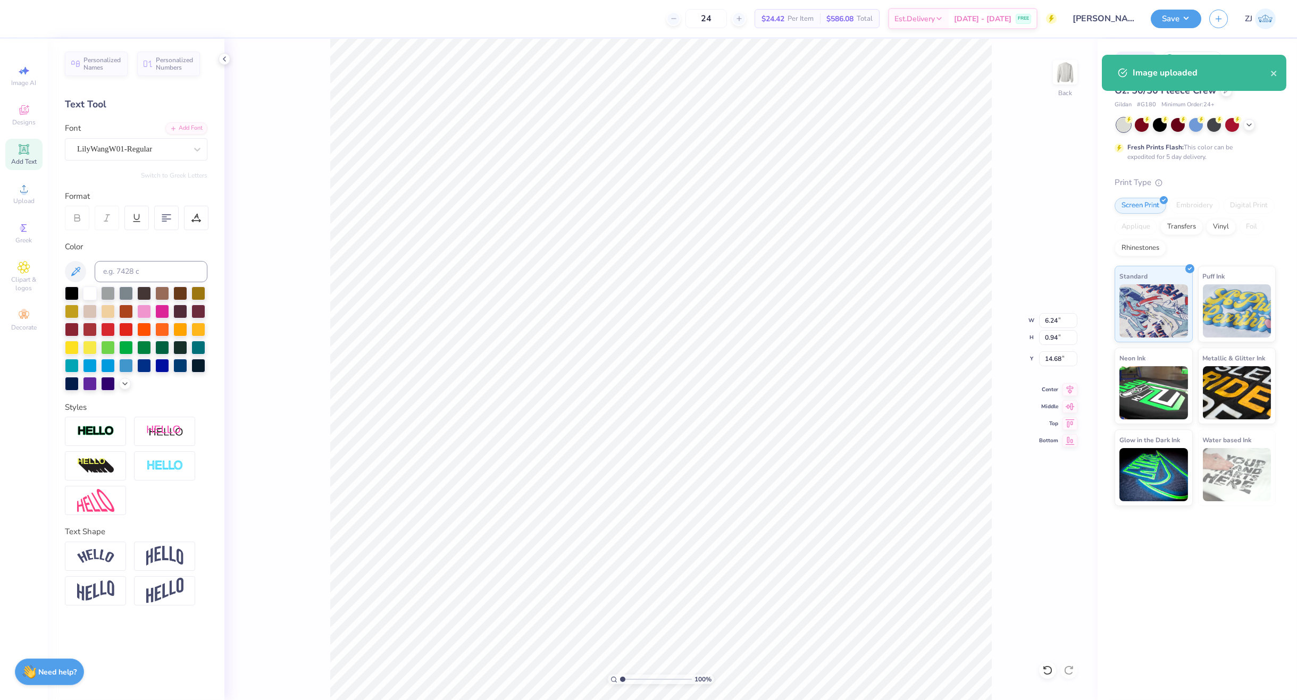
type input "6.24"
type input "0.94"
type input "14.68"
click at [133, 153] on div "Super Dream" at bounding box center [132, 149] width 112 height 16
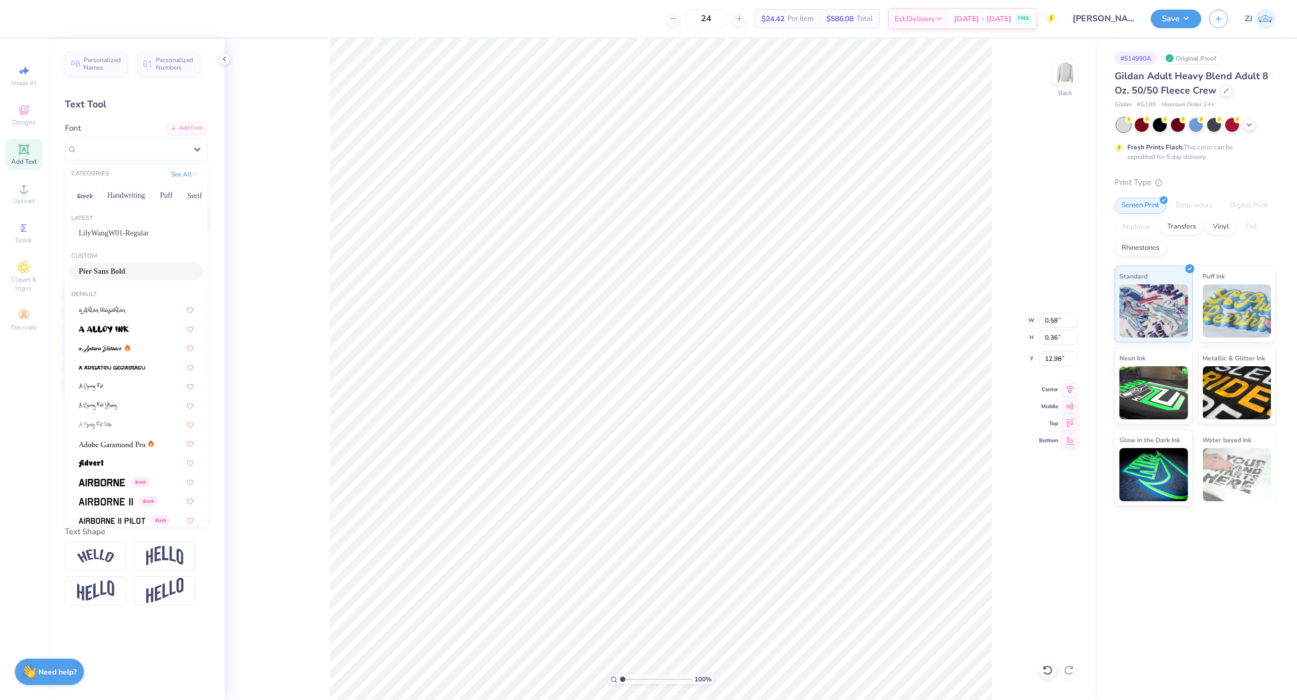
click at [105, 267] on span "Pier Sans Bold" at bounding box center [102, 271] width 47 height 11
type input "0.51"
type input "0.37"
type input "13.02"
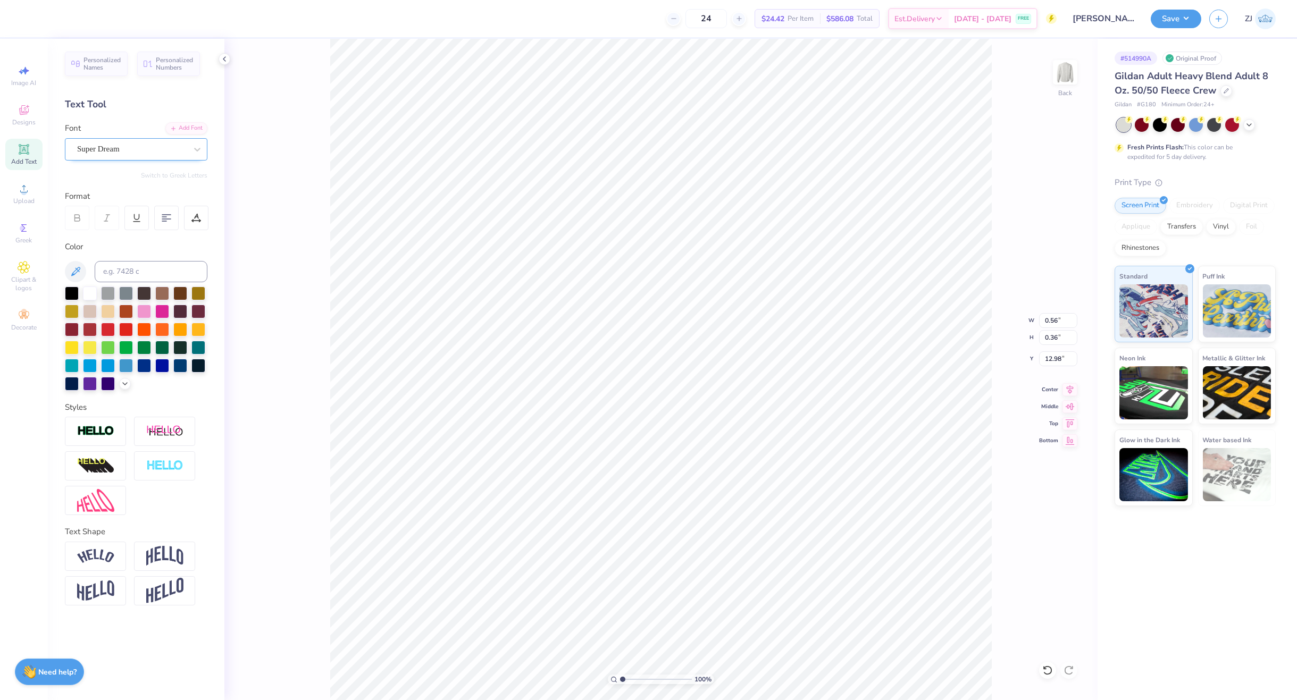
click at [102, 147] on div "Super Dream" at bounding box center [132, 149] width 112 height 16
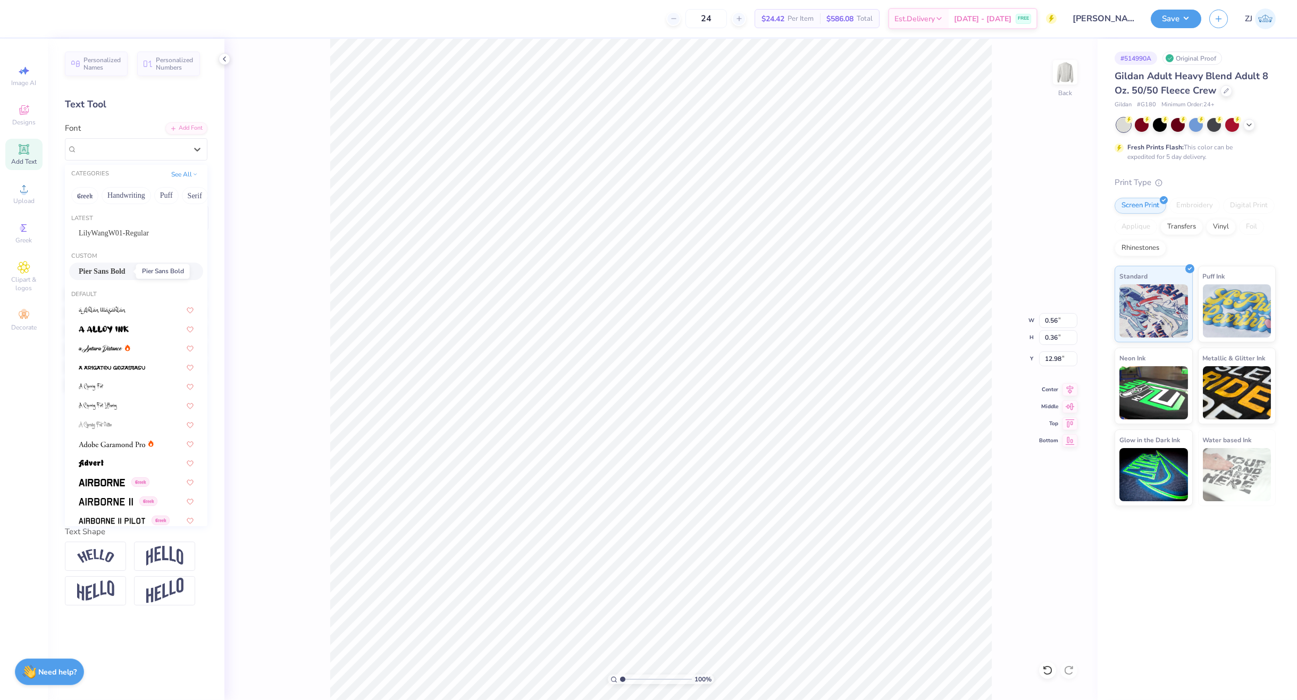
click at [116, 270] on span "Pier Sans Bold" at bounding box center [102, 271] width 47 height 11
type input "0.53"
type input "0.37"
type input "13.02"
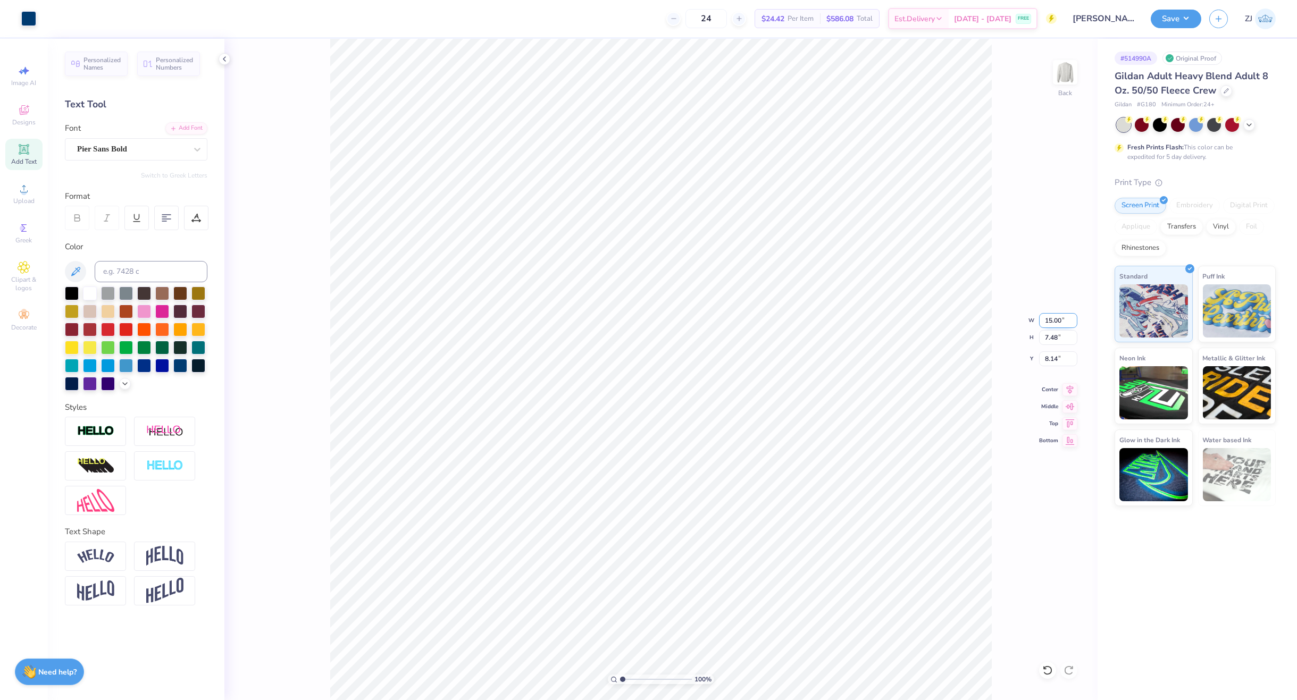
click at [1055, 321] on input "15.00" at bounding box center [1058, 320] width 38 height 15
type input "12.00"
type input "5.98"
click at [1057, 361] on input "8.89" at bounding box center [1058, 359] width 38 height 15
type input "3.00"
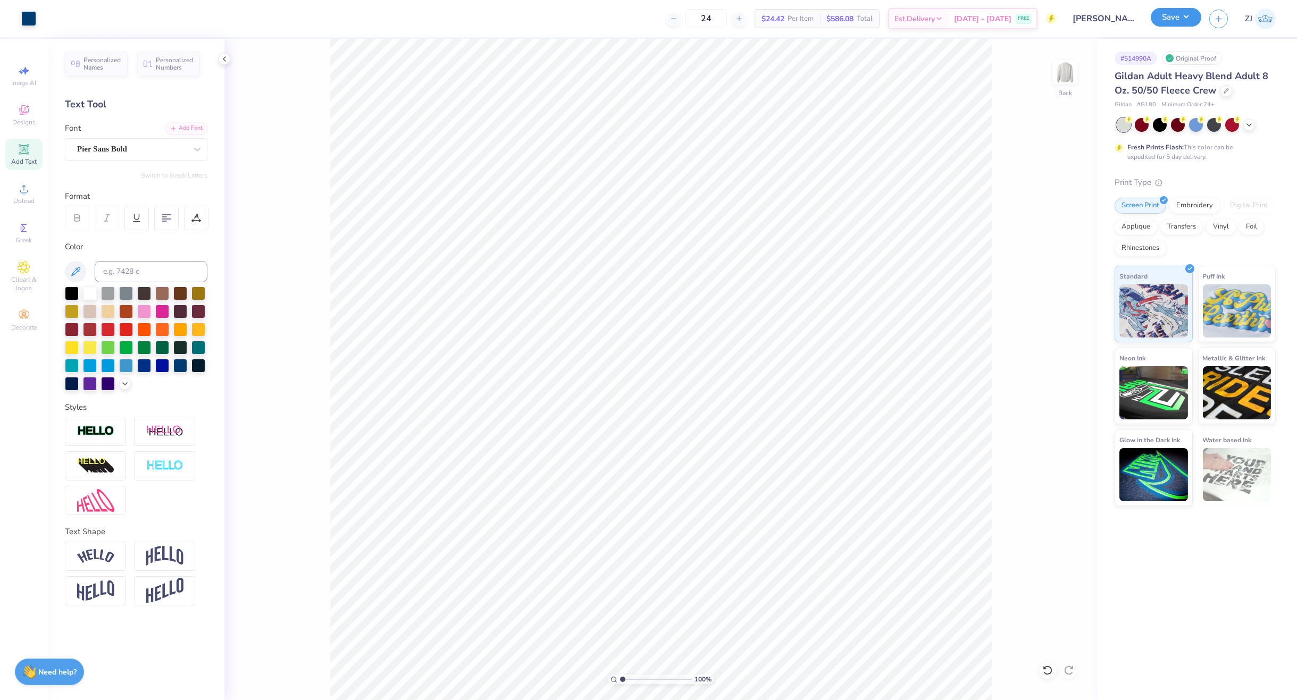
click at [1169, 18] on button "Save" at bounding box center [1176, 17] width 51 height 19
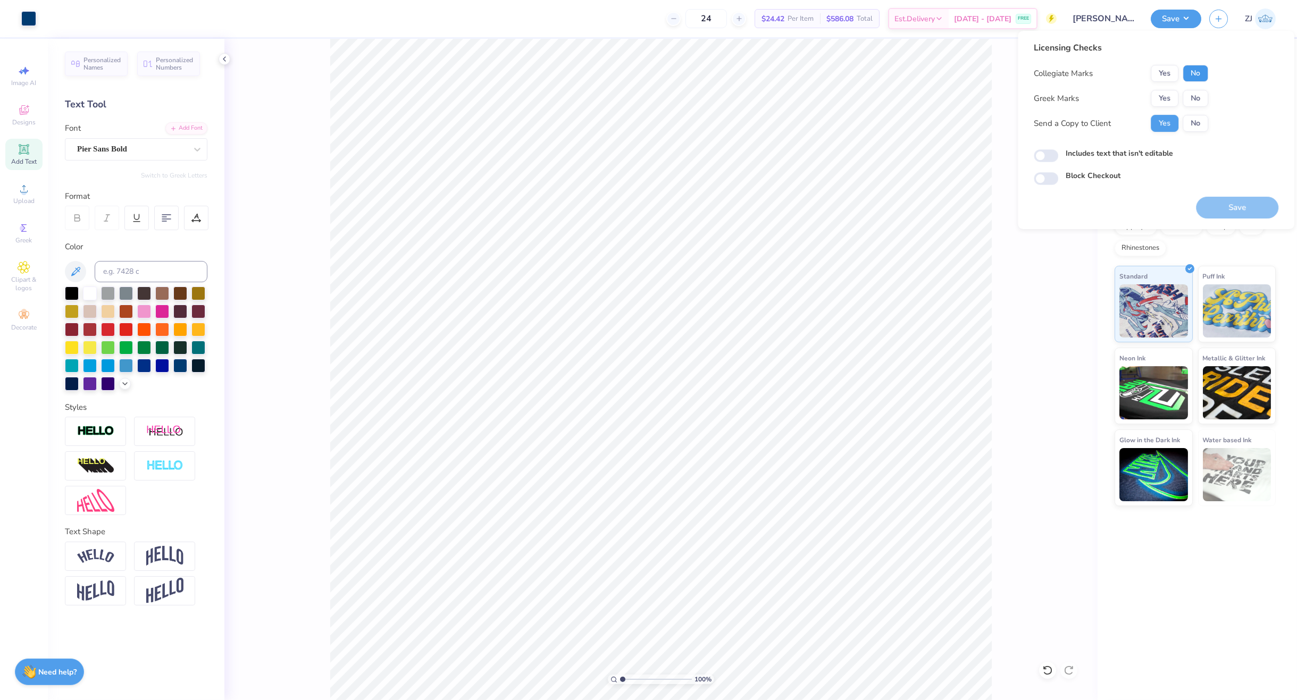
click at [1190, 67] on button "No" at bounding box center [1196, 73] width 26 height 17
click at [1192, 93] on button "No" at bounding box center [1196, 98] width 26 height 17
click at [1039, 153] on input "Includes text that isn't editable" at bounding box center [1046, 155] width 24 height 13
checkbox input "true"
click at [1251, 208] on button "Save" at bounding box center [1237, 208] width 82 height 22
